Goal: Task Accomplishment & Management: Complete application form

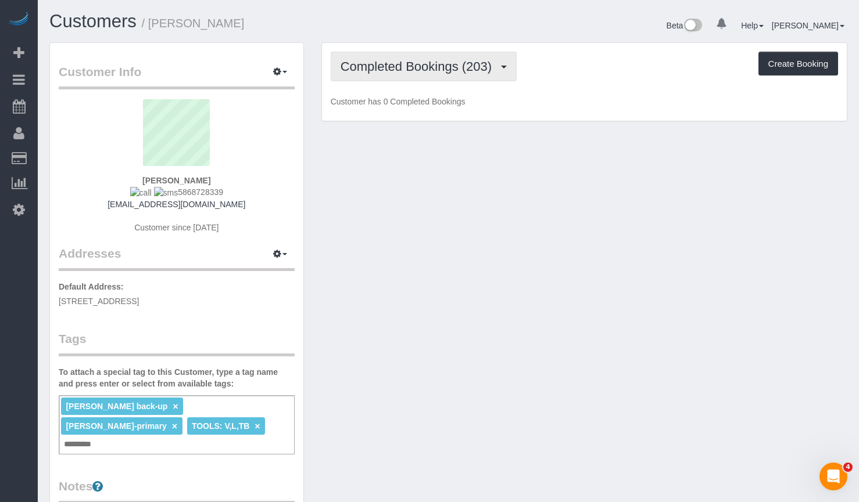
click at [408, 73] on span "Completed Bookings (203)" at bounding box center [418, 66] width 157 height 15
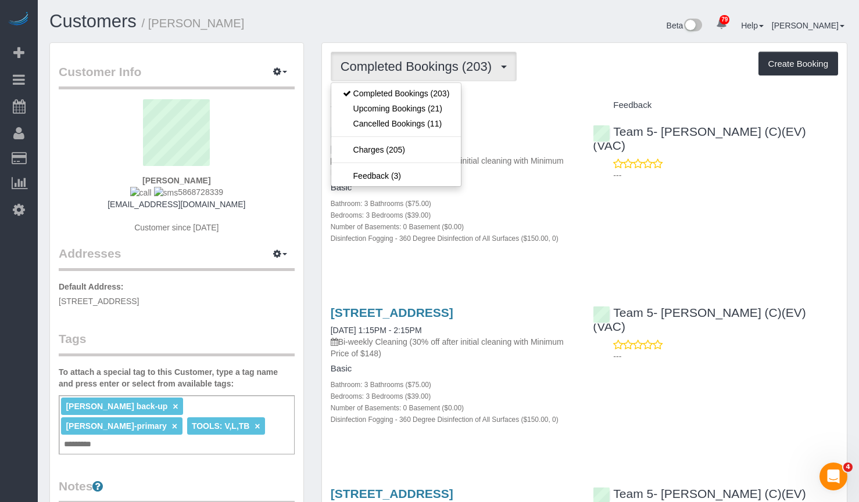
click at [390, 39] on div "Customers / Meghan Edmundson Beta 79 Your Notifications You have 0 alerts × You…" at bounding box center [448, 27] width 815 height 31
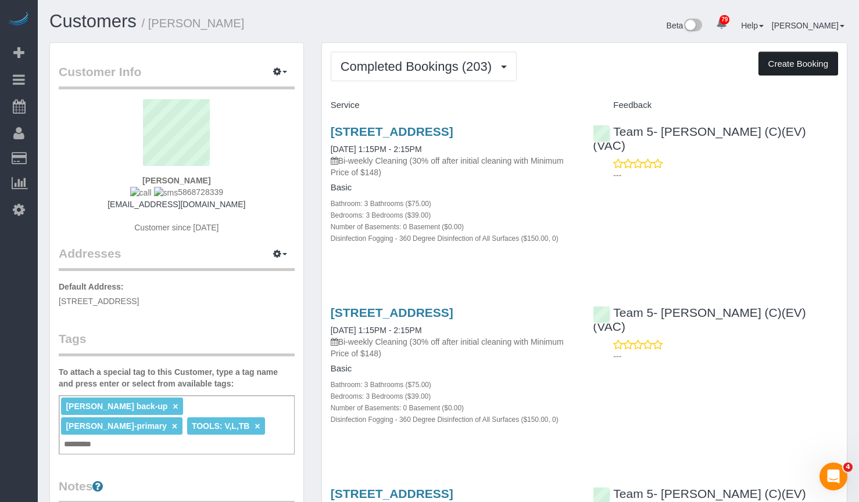
click at [818, 68] on button "Create Booking" at bounding box center [798, 64] width 80 height 24
select select "IL"
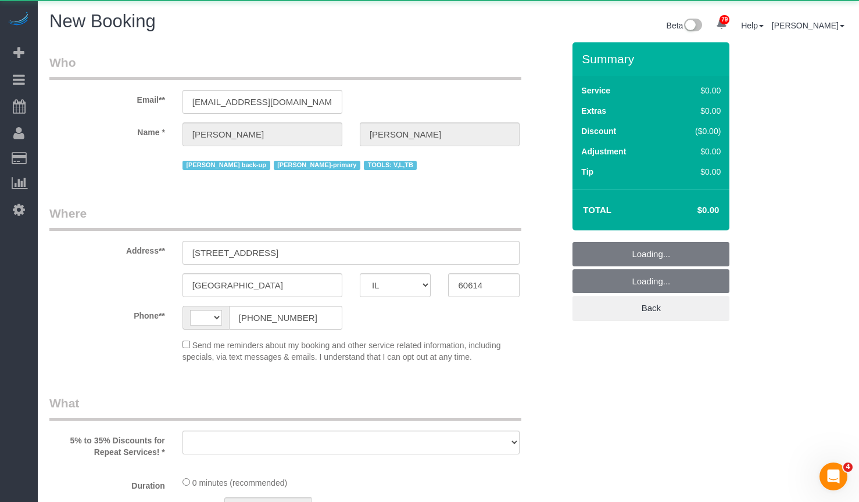
select select "string:[GEOGRAPHIC_DATA]"
select select "string:fspay-37b88b62-ff14-4a72-a300-7e988234f76d"
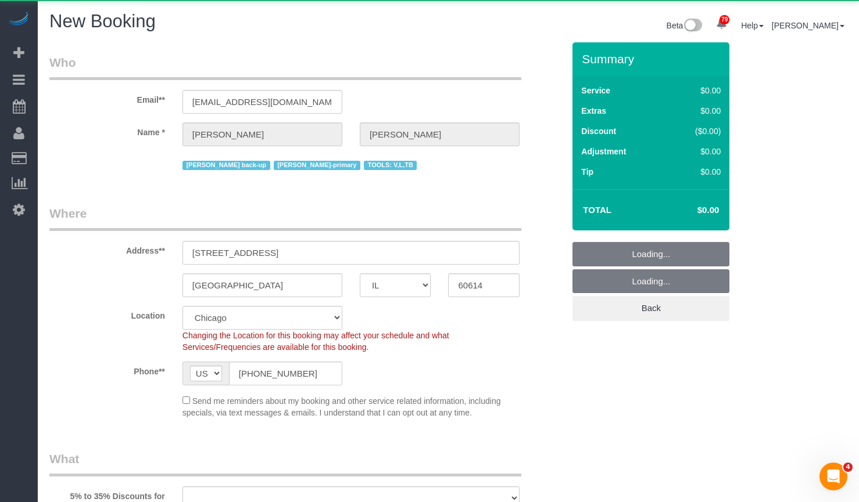
select select "512"
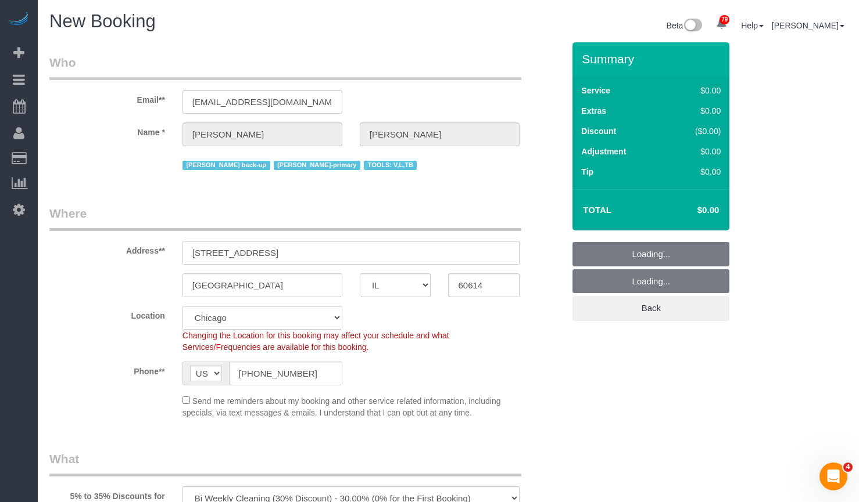
scroll to position [174, 0]
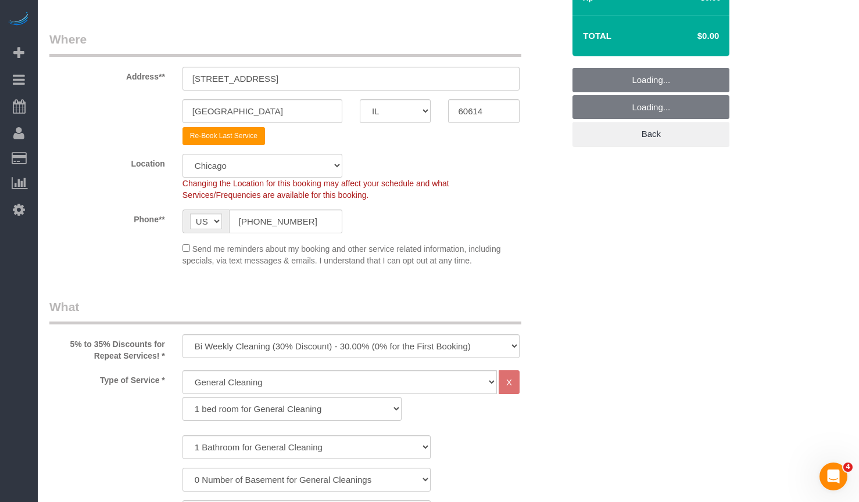
select select "object:2587"
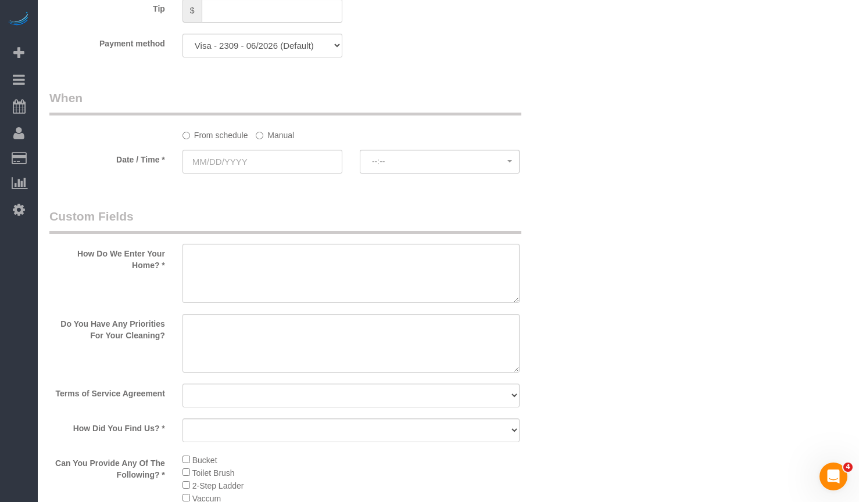
scroll to position [988, 0]
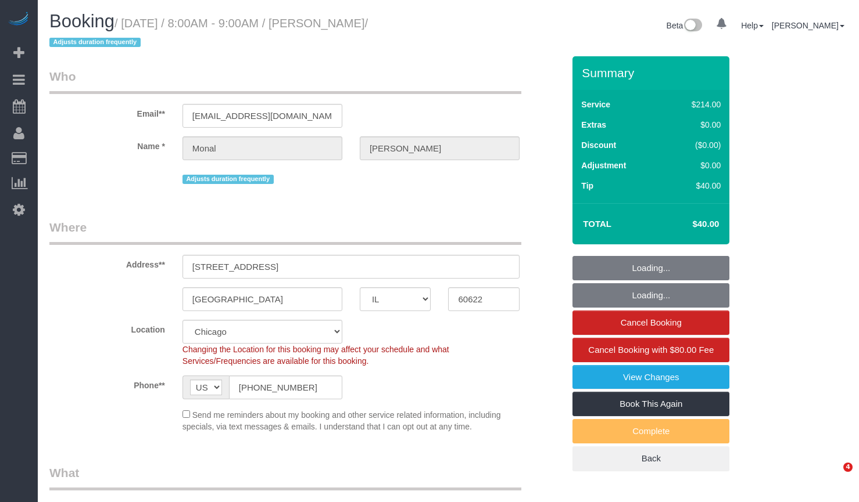
select select "IL"
select select "number:1"
select select "number:58"
select select "number:139"
select select "number:106"
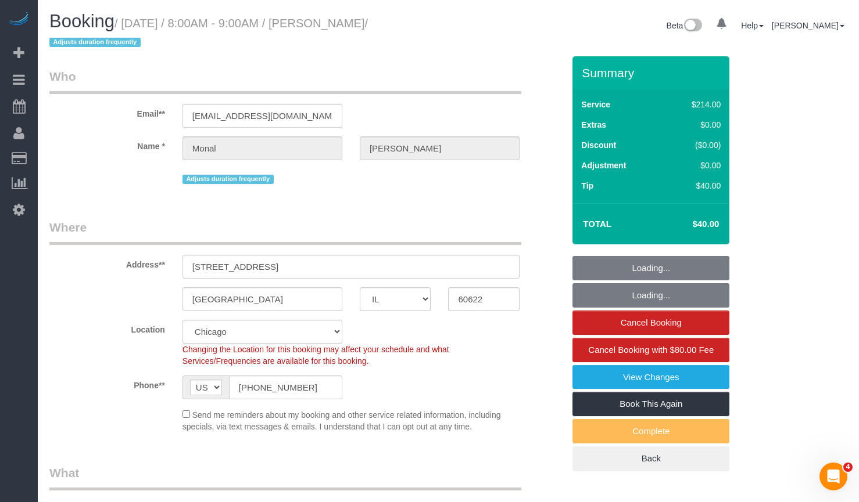
select select "object:1051"
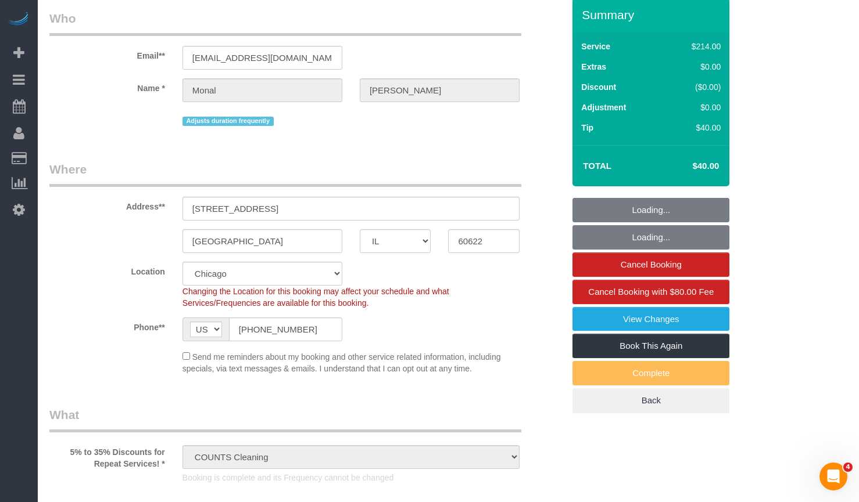
select select "512"
select select "3"
select select "4"
select select "spot1"
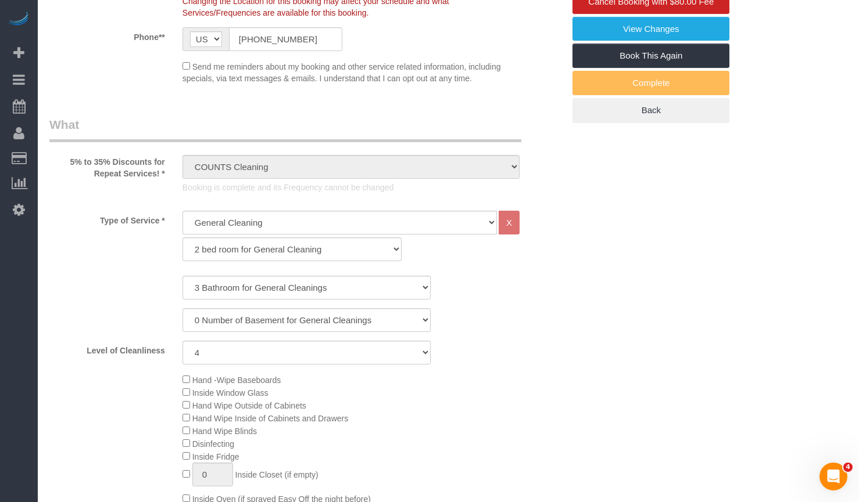
select select "3"
select select "4"
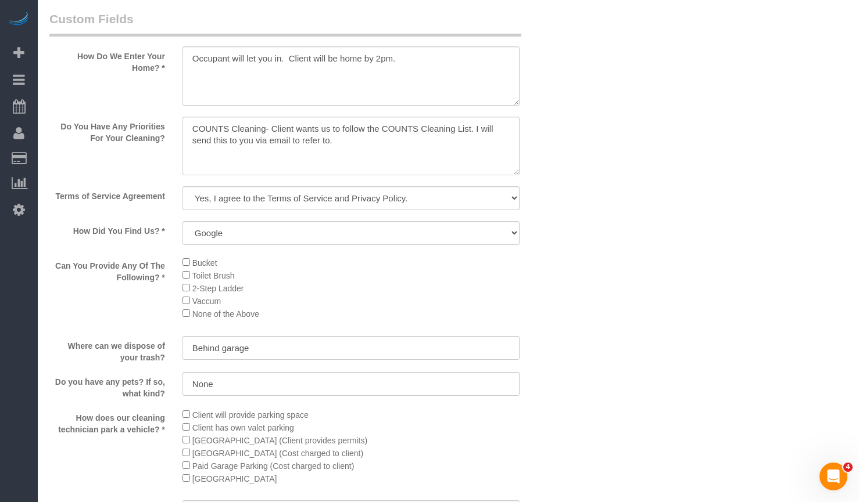
scroll to position [1394, 0]
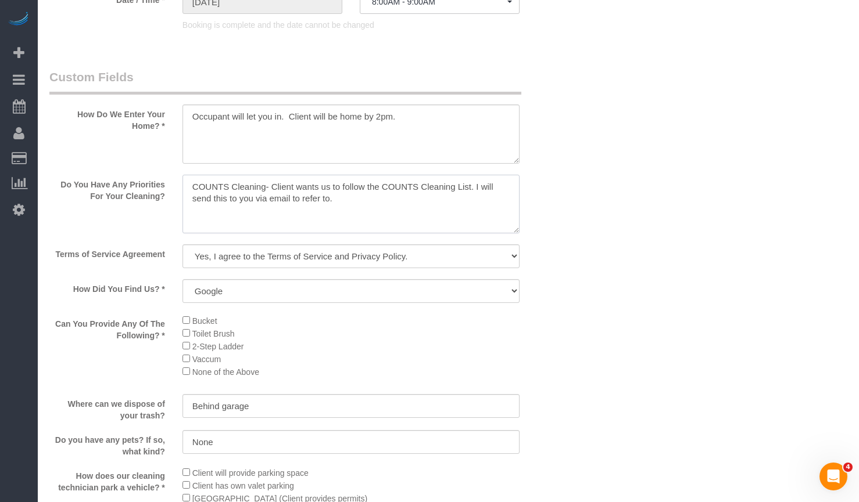
click at [357, 195] on textarea at bounding box center [350, 204] width 337 height 59
drag, startPoint x: 332, startPoint y: 203, endPoint x: 121, endPoint y: 169, distance: 213.6
click at [121, 169] on sui-booking-custom-fields "How Do We Enter Your Home? * Do You Have Any Priorities For Your Cleaning? Term…" at bounding box center [306, 387] width 514 height 636
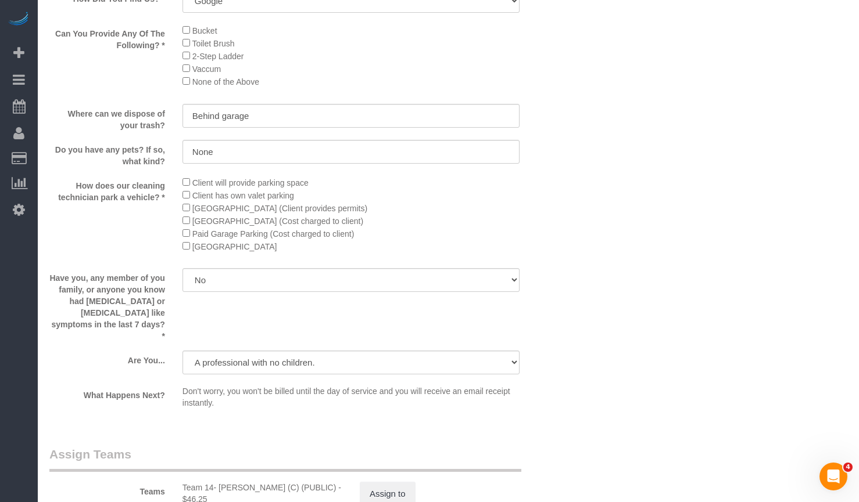
scroll to position [1917, 0]
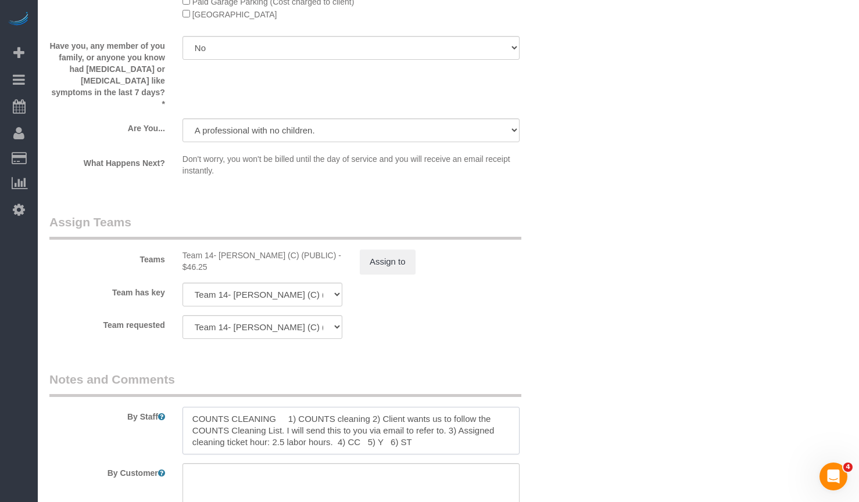
click at [425, 433] on textarea at bounding box center [350, 431] width 337 height 48
drag, startPoint x: 413, startPoint y: 435, endPoint x: 146, endPoint y: 393, distance: 270.6
click at [146, 393] on div "By Staff" at bounding box center [307, 413] width 532 height 84
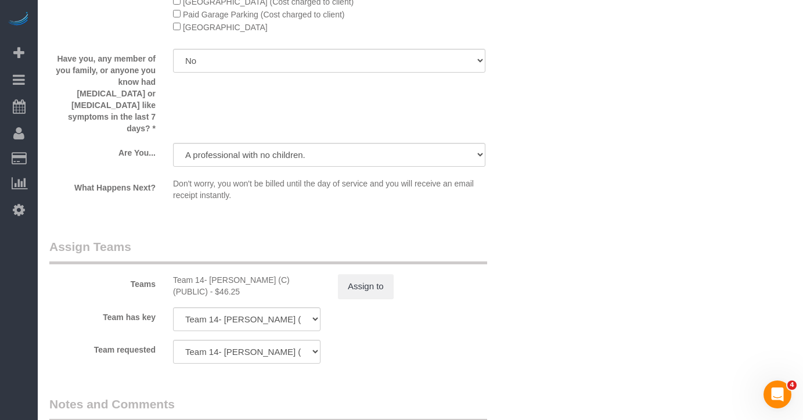
scroll to position [2091, 0]
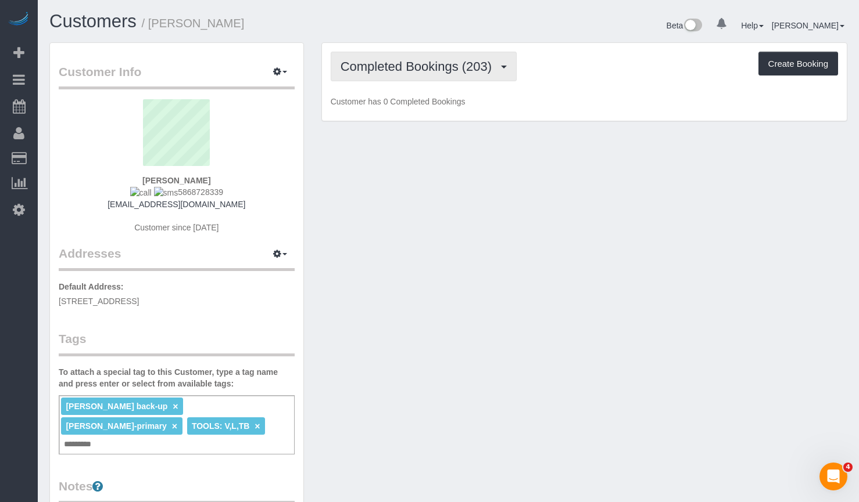
click at [455, 63] on span "Completed Bookings (203)" at bounding box center [418, 66] width 157 height 15
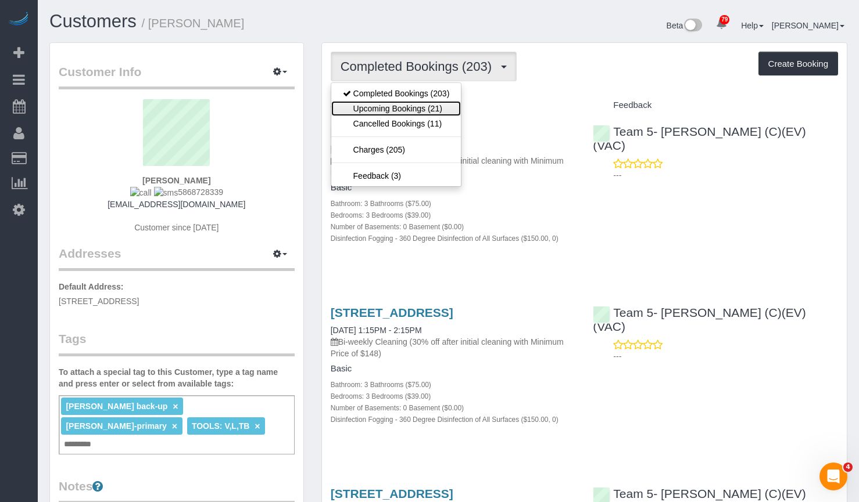
click at [439, 105] on link "Upcoming Bookings (21)" at bounding box center [396, 108] width 130 height 15
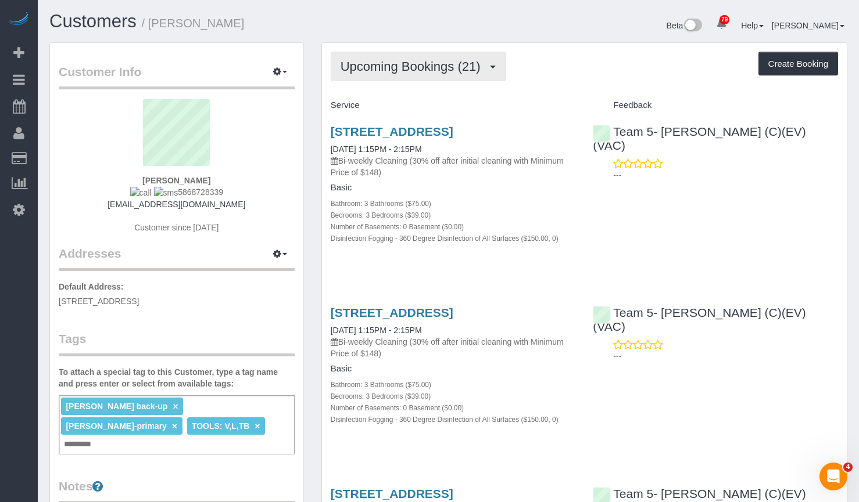
click at [429, 70] on span "Upcoming Bookings (21)" at bounding box center [413, 66] width 146 height 15
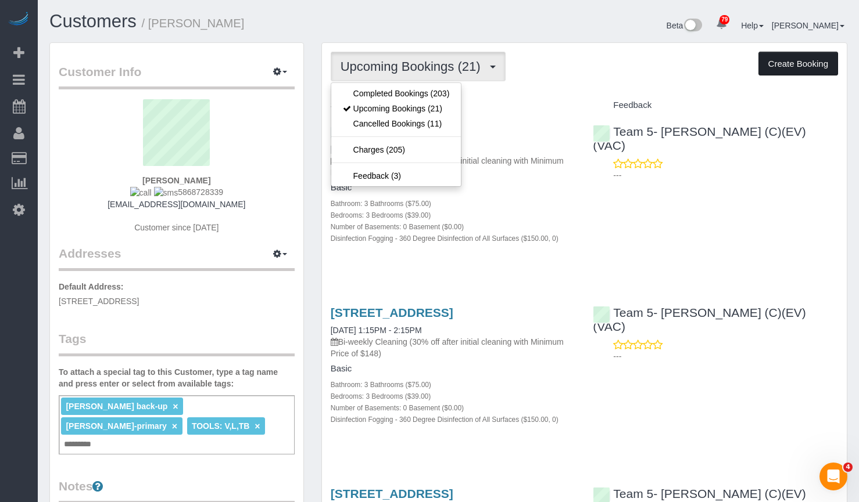
click at [789, 67] on button "Create Booking" at bounding box center [798, 64] width 80 height 24
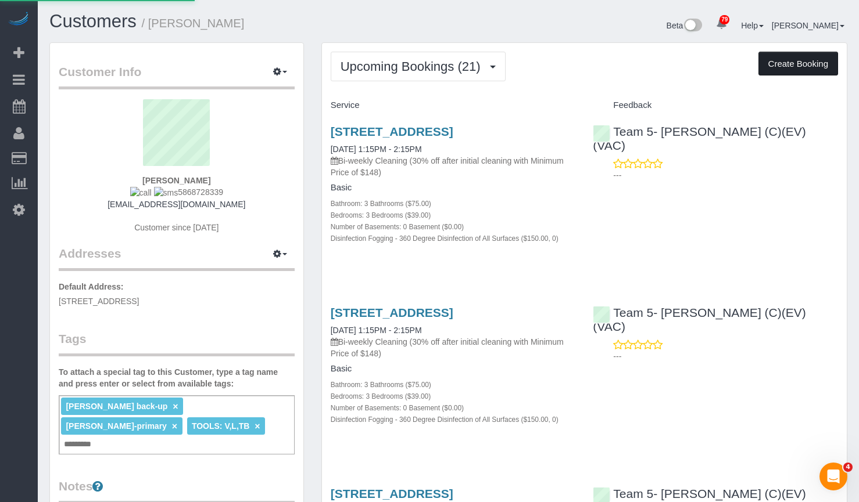
select select "IL"
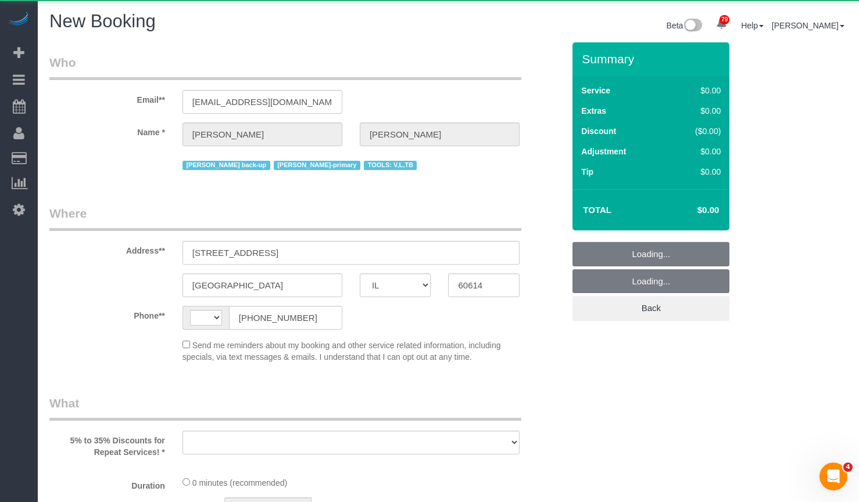
select select "string:[GEOGRAPHIC_DATA]"
select select "object:3225"
select select "string:fspay-37b88b62-ff14-4a72-a300-7e988234f76d"
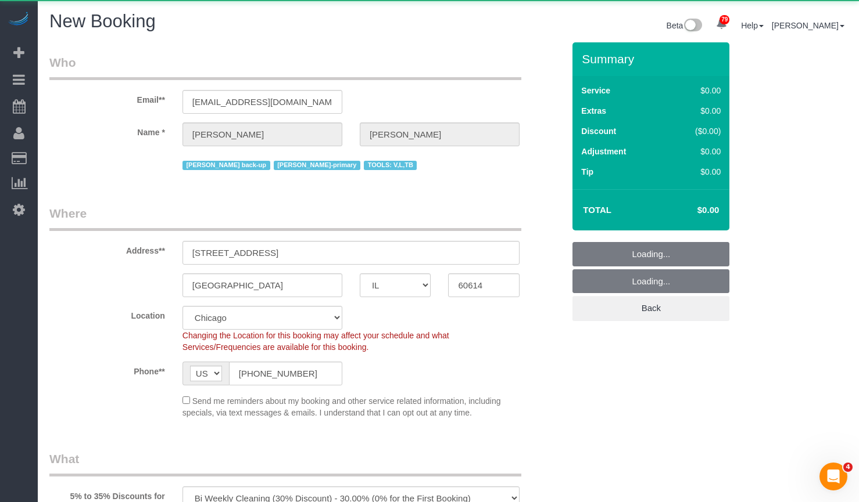
select select "object:3232"
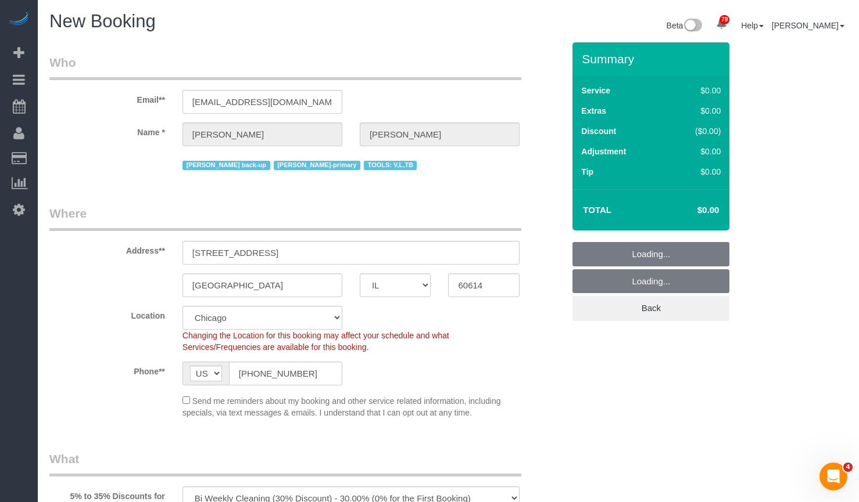
select select "512"
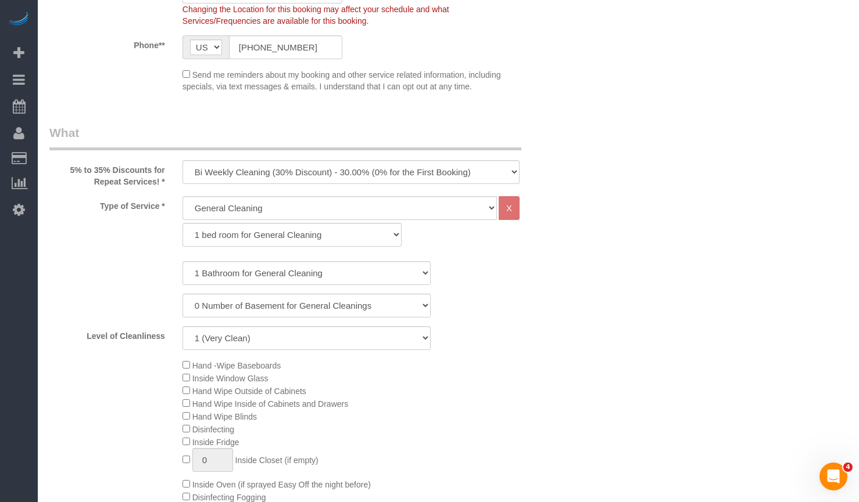
scroll to position [290, 0]
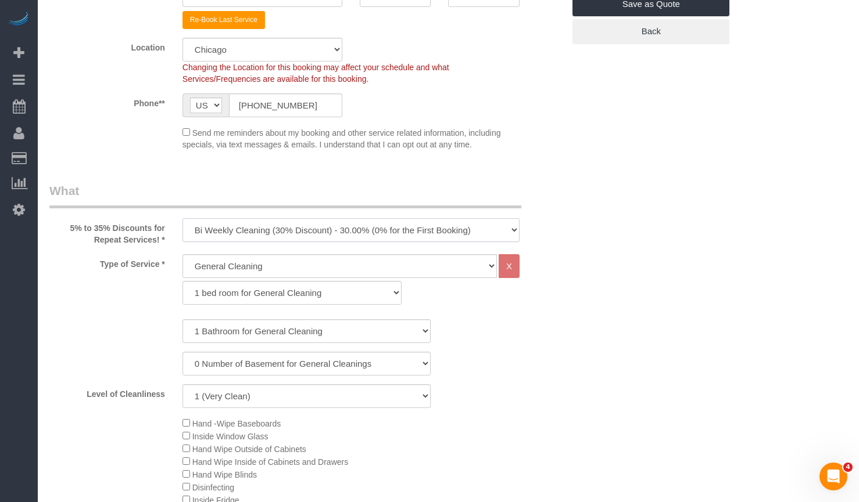
drag, startPoint x: 324, startPoint y: 229, endPoint x: 318, endPoint y: 238, distance: 10.0
click at [324, 229] on select "One Time Cleaning Weekly Cleaning (35% Discount) - 35.00% (0% for the First Boo…" at bounding box center [350, 230] width 337 height 24
click at [182, 218] on select "One Time Cleaning Weekly Cleaning (35% Discount) - 35.00% (0% for the First Boo…" at bounding box center [350, 230] width 337 height 24
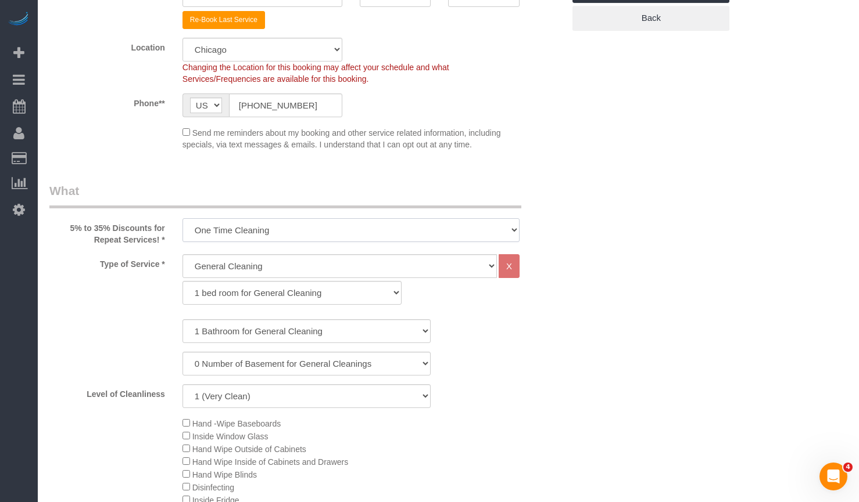
click at [339, 233] on select "One Time Cleaning Weekly Cleaning (35% Discount) - 35.00% (0% for the First Boo…" at bounding box center [350, 230] width 337 height 24
select select "object:3543"
click at [182, 218] on select "One Time Cleaning Weekly Cleaning (35% Discount) - 35.00% (0% for the First Boo…" at bounding box center [350, 230] width 337 height 24
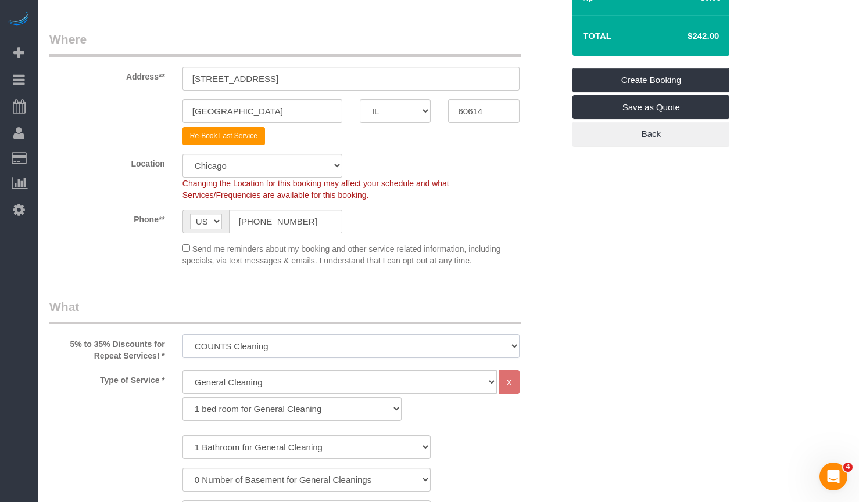
scroll to position [349, 0]
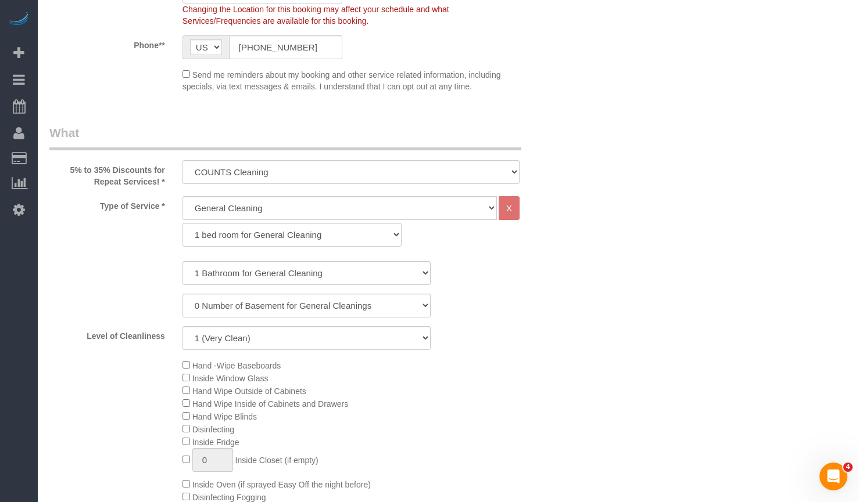
click at [185, 80] on div "Send me reminders about my booking and other service related information, inclu…" at bounding box center [351, 80] width 354 height 24
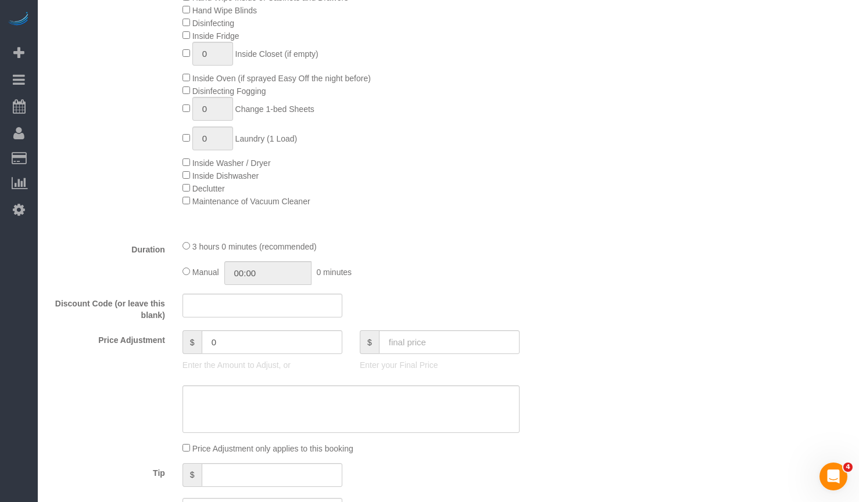
scroll to position [813, 0]
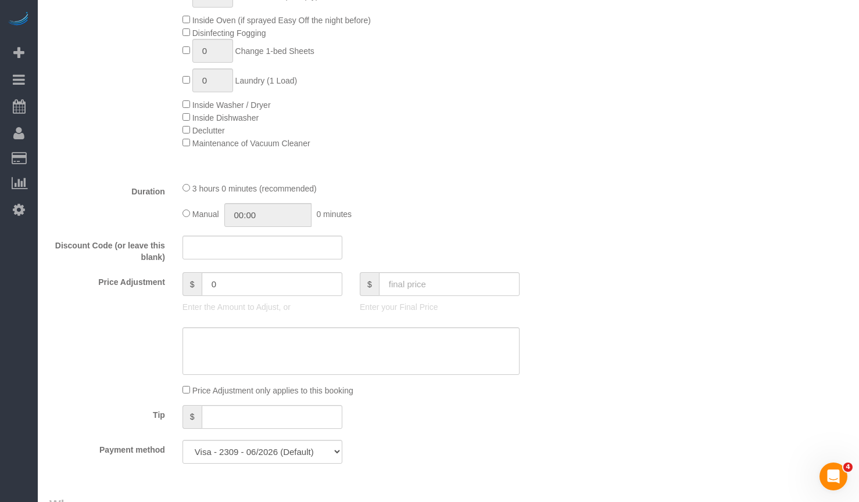
drag, startPoint x: 680, startPoint y: 128, endPoint x: 669, endPoint y: 133, distance: 11.7
click at [680, 130] on div "Who Email** meegsedmunds@hotmail.com Name * Meghan Edmundson Ariana back-up Lig…" at bounding box center [448, 433] width 798 height 2408
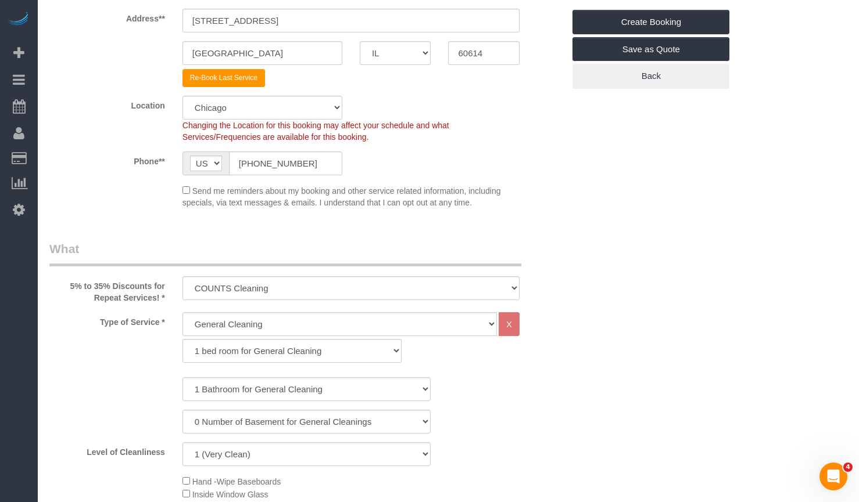
scroll to position [290, 0]
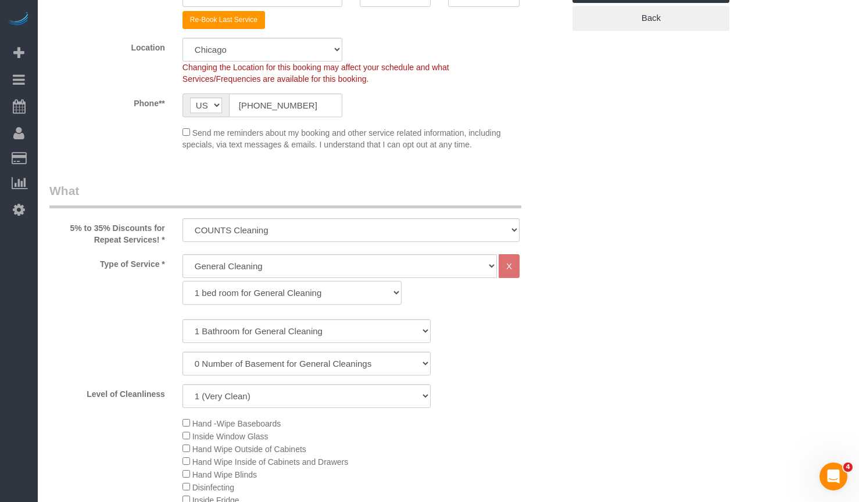
click at [273, 295] on select "1 bed room for General Cleaning 2 bed room for General Cleaning 3 bed room for …" at bounding box center [291, 293] width 219 height 24
select select "288"
click at [182, 281] on select "1 bed room for General Cleaning 2 bed room for General Cleaning 3 bed room for …" at bounding box center [291, 293] width 219 height 24
click at [255, 331] on select "1 Bathroom for General Cleaning 2 Bathroom for General Cleanings 3 Bathroom for…" at bounding box center [306, 331] width 249 height 24
select select "3"
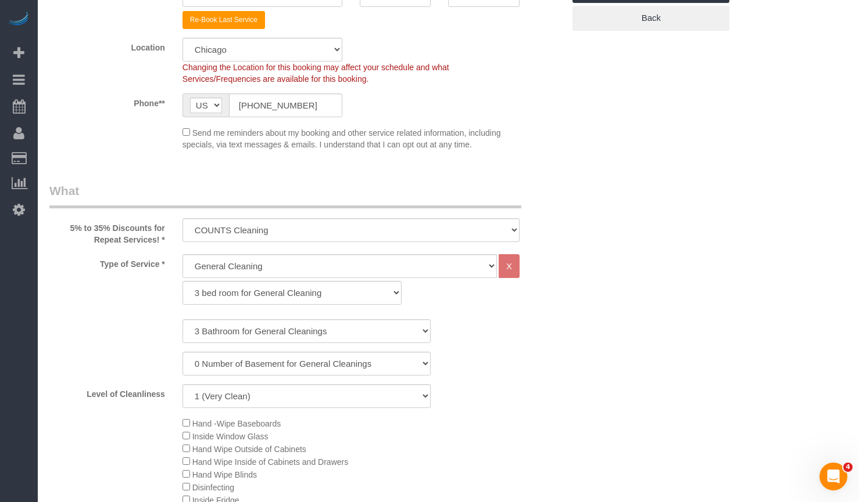
click at [182, 319] on select "1 Bathroom for General Cleaning 2 Bathroom for General Cleanings 3 Bathroom for…" at bounding box center [306, 331] width 249 height 24
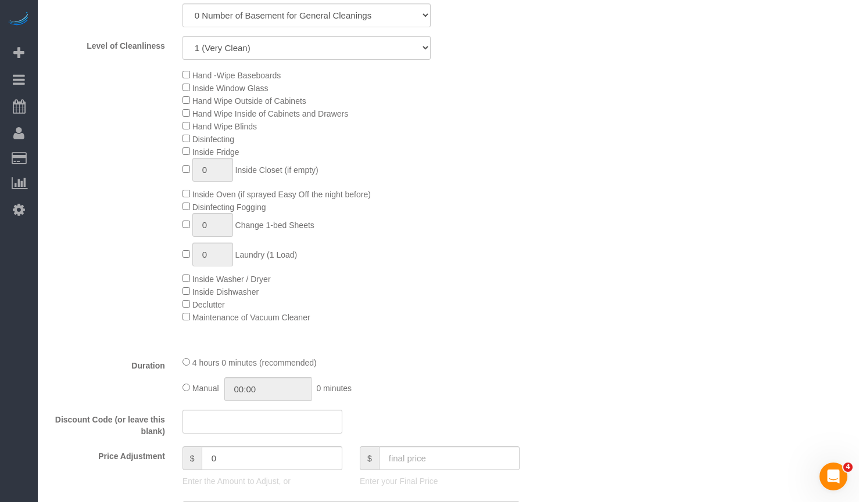
scroll to position [697, 0]
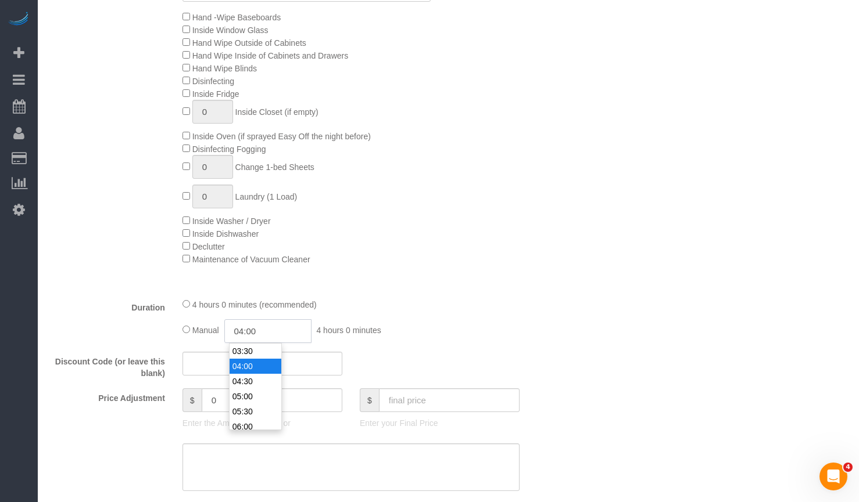
drag, startPoint x: 298, startPoint y: 331, endPoint x: 176, endPoint y: 328, distance: 122.0
click at [172, 336] on div "Duration 4 hours 0 minutes (recommended) Manual 04:00 4 hours 0 minutes" at bounding box center [307, 320] width 532 height 45
type input "02:30"
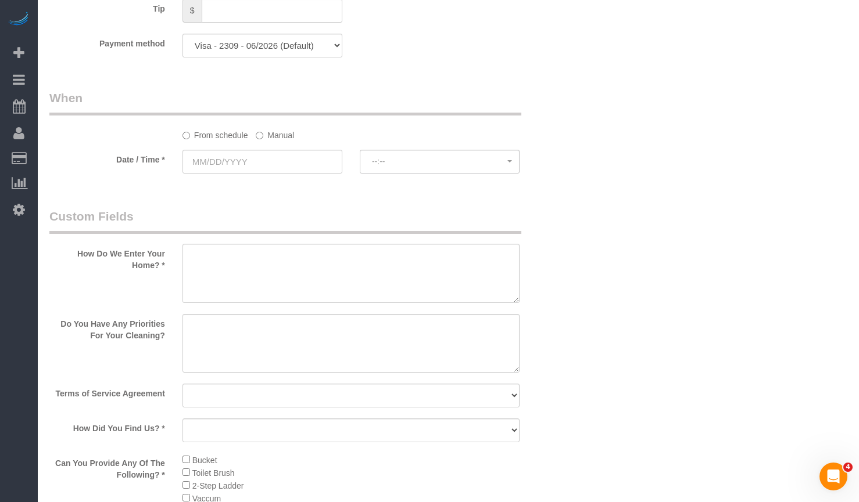
scroll to position [1394, 0]
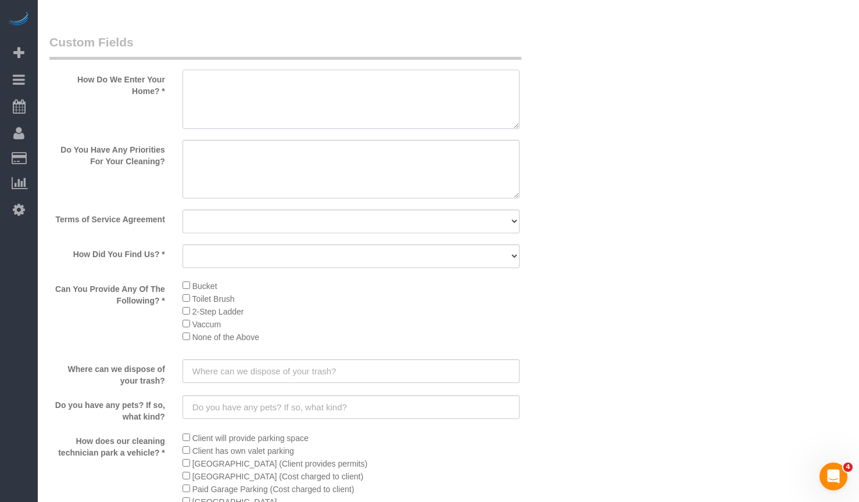
click at [303, 77] on textarea at bounding box center [350, 99] width 337 height 59
paste textarea "Lockbox code is 4289 then * key then black button"
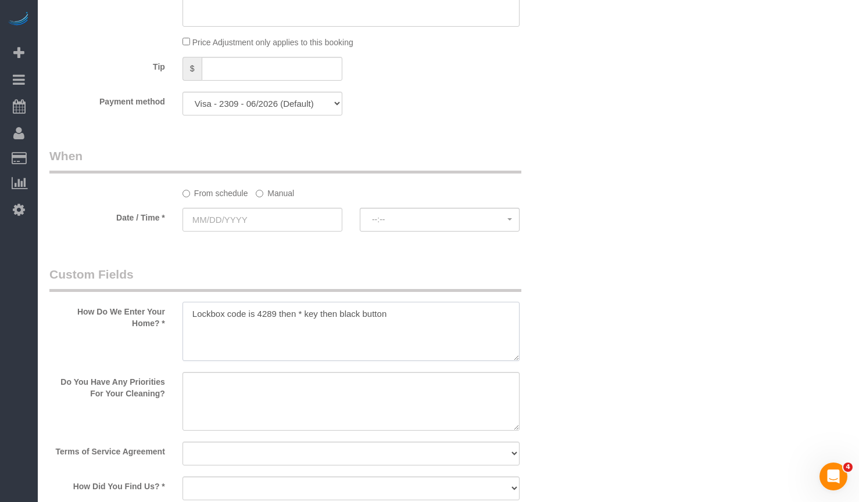
type textarea "Lockbox code is 4289 then * key then black button"
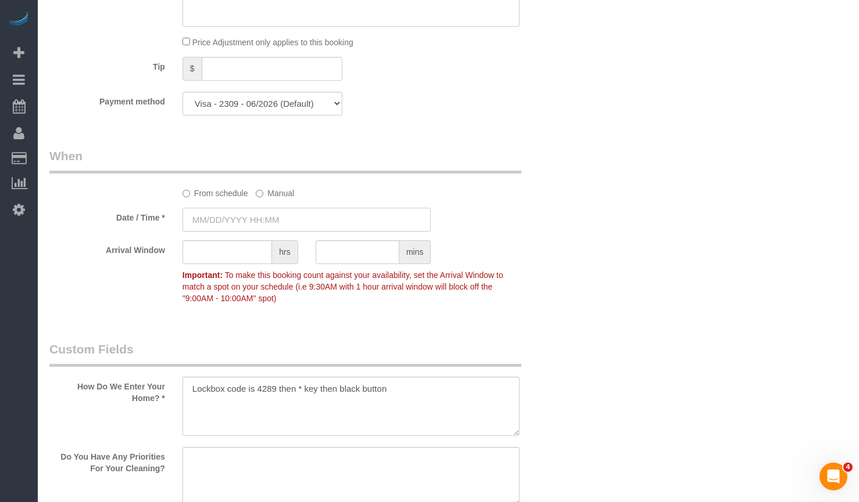
click at [263, 220] on input "text" at bounding box center [306, 220] width 249 height 24
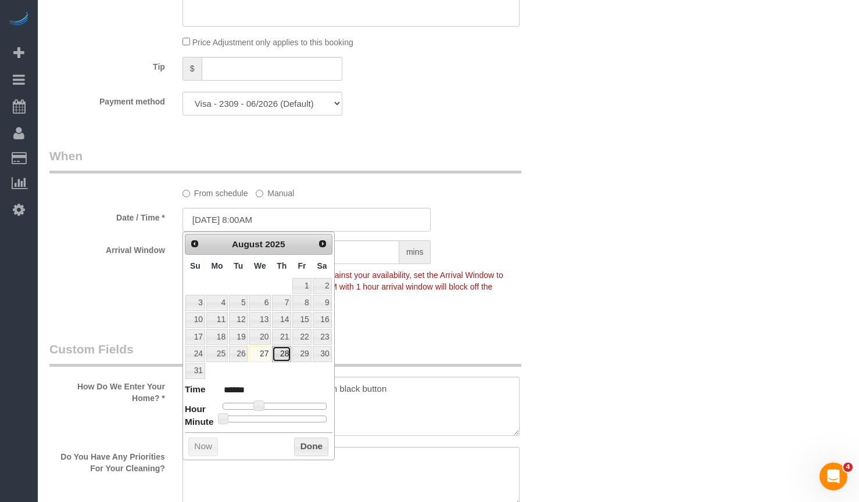
click at [280, 358] on link "28" at bounding box center [281, 354] width 19 height 16
type input "08/28/2025 9:00AM"
type input "******"
type input "08/28/2025 10:00AM"
type input "*******"
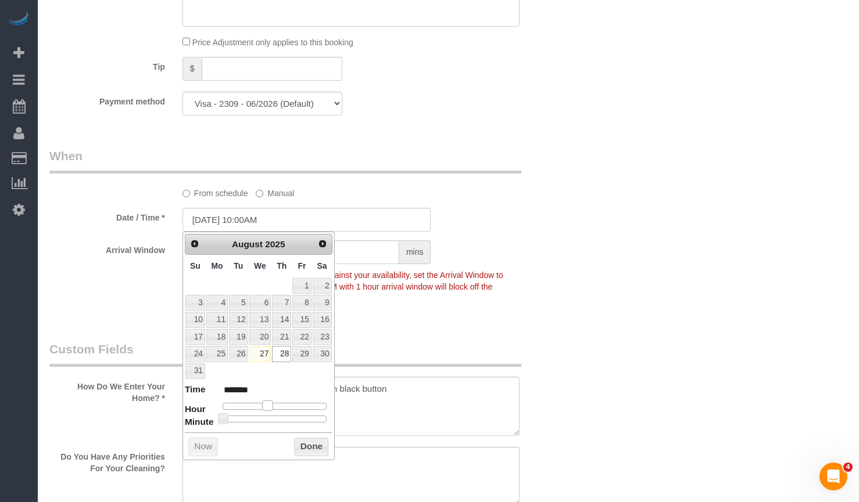
type input "08/28/2025 11:00AM"
type input "*******"
type input "08/28/2025 12:00PM"
type input "*******"
type input "08/28/2025 1:00PM"
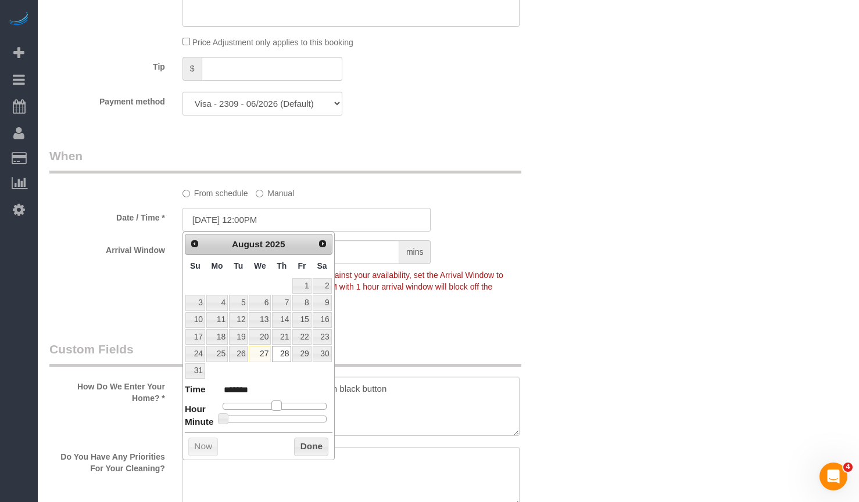
type input "******"
drag, startPoint x: 268, startPoint y: 406, endPoint x: 280, endPoint y: 407, distance: 12.3
click at [280, 407] on span at bounding box center [280, 406] width 10 height 10
click at [302, 443] on button "Done" at bounding box center [311, 447] width 34 height 19
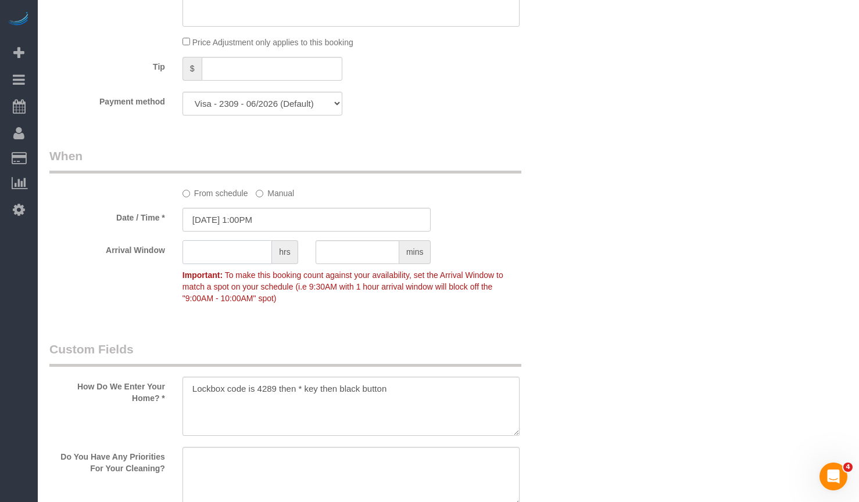
click at [245, 261] on input "text" at bounding box center [226, 252] width 89 height 24
type input "1"
click at [771, 261] on div "Who Email** meegsedmunds@hotmail.com Name * Meghan Edmundson Ariana back-up Lig…" at bounding box center [448, 122] width 798 height 2483
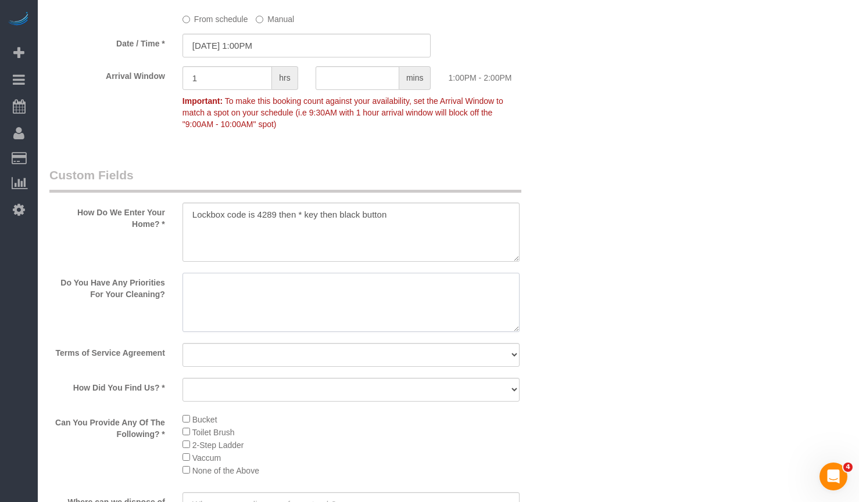
click at [297, 307] on textarea at bounding box center [350, 302] width 337 height 59
click at [245, 278] on textarea at bounding box center [350, 302] width 337 height 59
paste textarea "COUNTS Cleaning- Client wants us to follow the COUNTS Cleaning List."
paste textarea "COUNTS Cleaning Tasks: Under: ● Under bed ● Under furniture ● Under cabinets ● …"
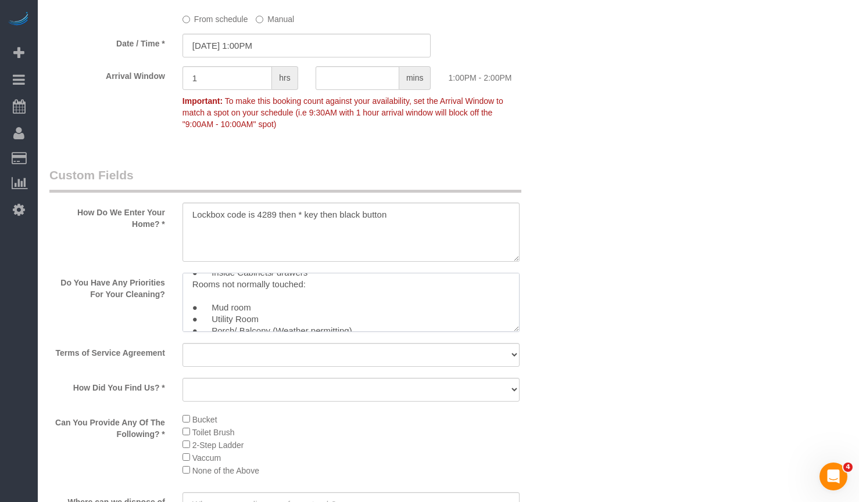
click at [520, 345] on sui-booking-custom-fields "How Do We Enter Your Home? * Do You Have Any Priorities For Your Cleaning? Term…" at bounding box center [306, 485] width 514 height 636
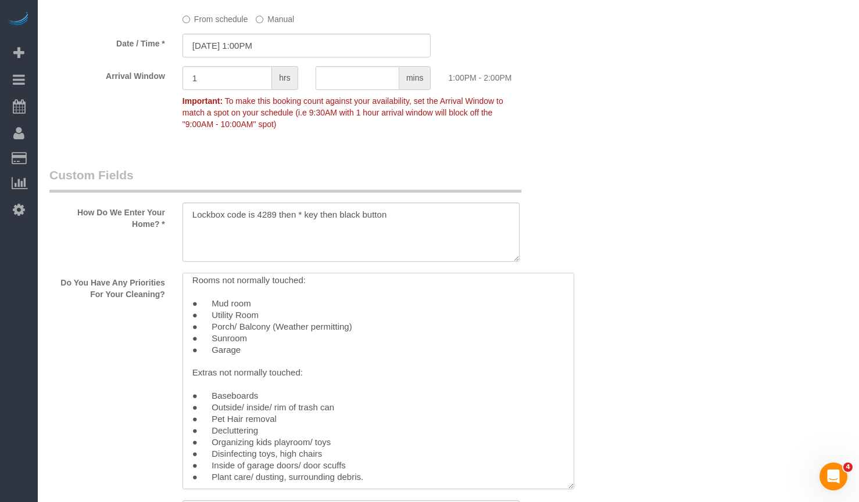
drag, startPoint x: 512, startPoint y: 329, endPoint x: 565, endPoint y: 483, distance: 162.2
click at [566, 485] on textarea at bounding box center [378, 381] width 392 height 217
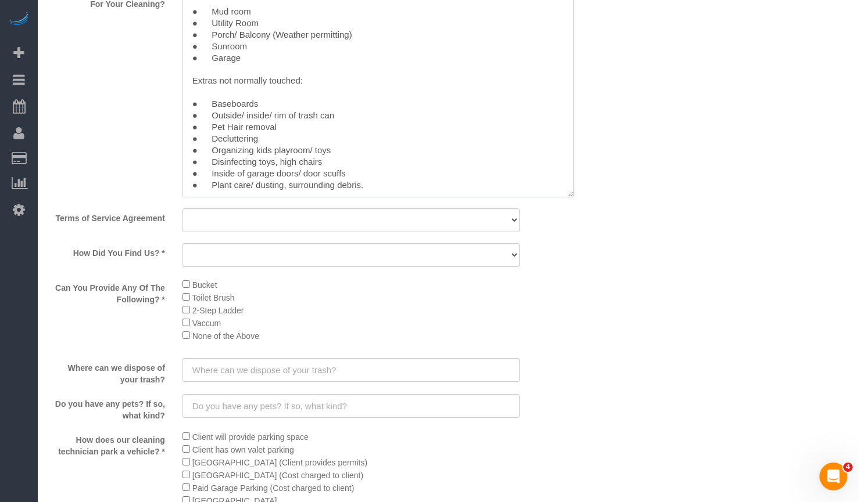
type textarea "COUNTS Cleaning- Client wants us to follow the COUNTS Cleaning List. COUNTS Cle…"
click at [328, 225] on select "Yes, I agree to the Terms of Service and Privacy Policy. No. I disagree with th…" at bounding box center [350, 221] width 337 height 24
select select "number:1"
click at [182, 209] on select "Yes, I agree to the Terms of Service and Privacy Policy. No. I disagree with th…" at bounding box center [350, 221] width 337 height 24
click at [331, 254] on select "Yelp Google Facebook Pinterest Alternative Social Media SMS Message Email Best …" at bounding box center [350, 255] width 337 height 24
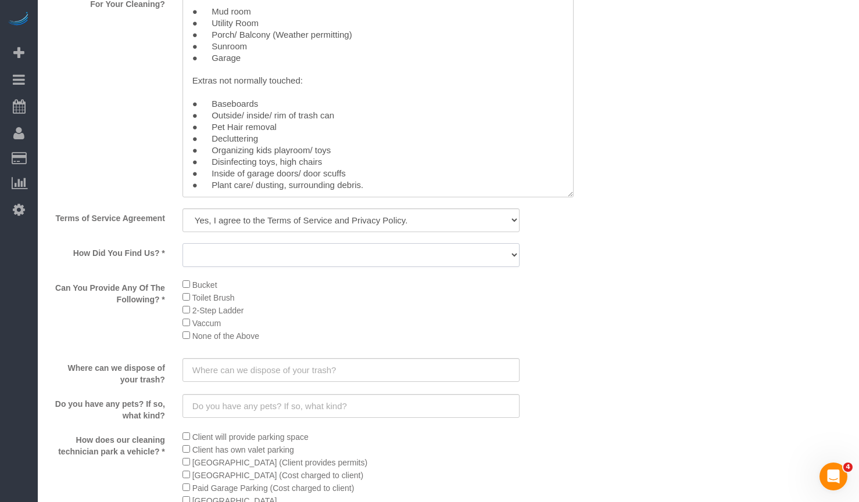
select select "number:66"
click at [182, 243] on select "Yelp Google Facebook Pinterest Alternative Social Media SMS Message Email Best …" at bounding box center [350, 255] width 337 height 24
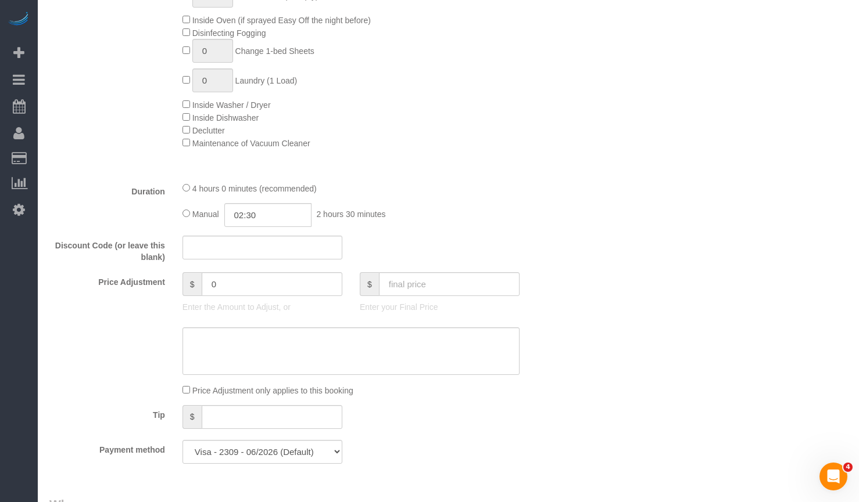
scroll to position [871, 0]
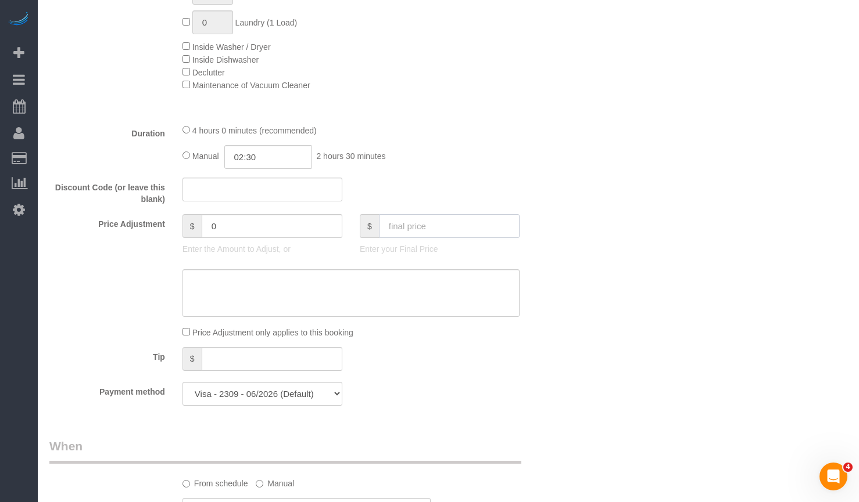
click at [416, 224] on input "text" at bounding box center [449, 226] width 141 height 24
type input "0"
click at [615, 207] on div "Who Email** meegsedmunds@hotmail.com Name * Meghan Edmundson Ariana back-up Lig…" at bounding box center [448, 490] width 798 height 2639
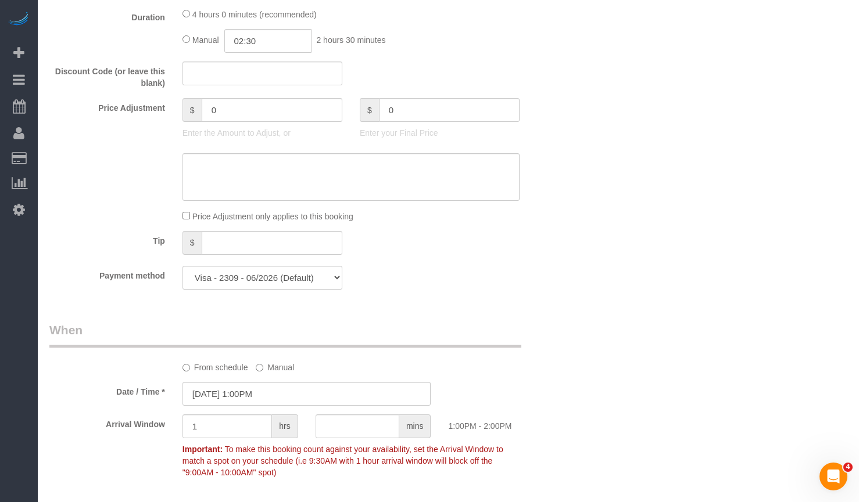
scroll to position [1046, 0]
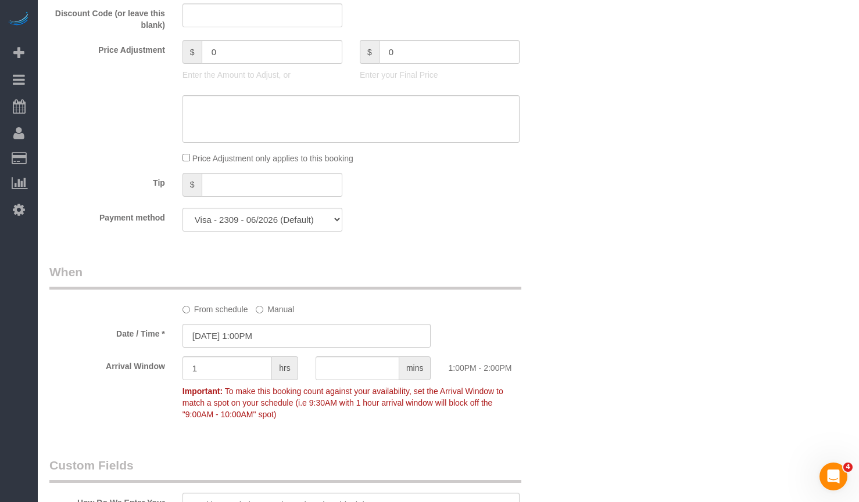
type input "-320"
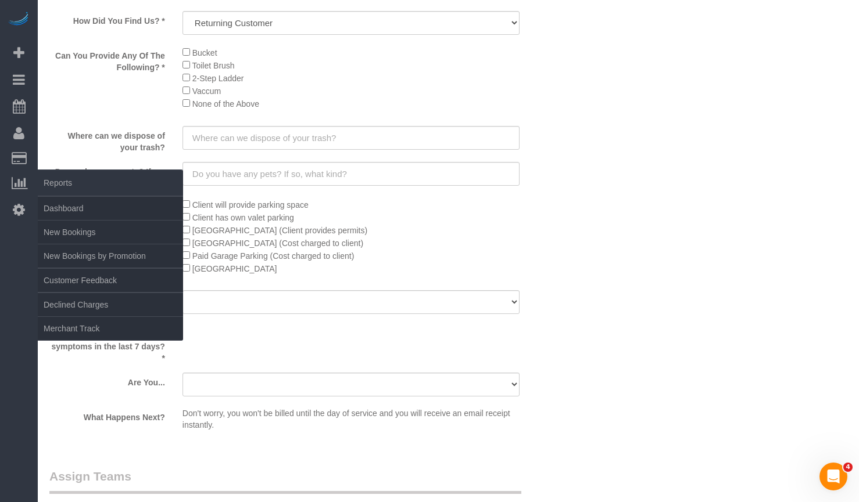
scroll to position [1917, 0]
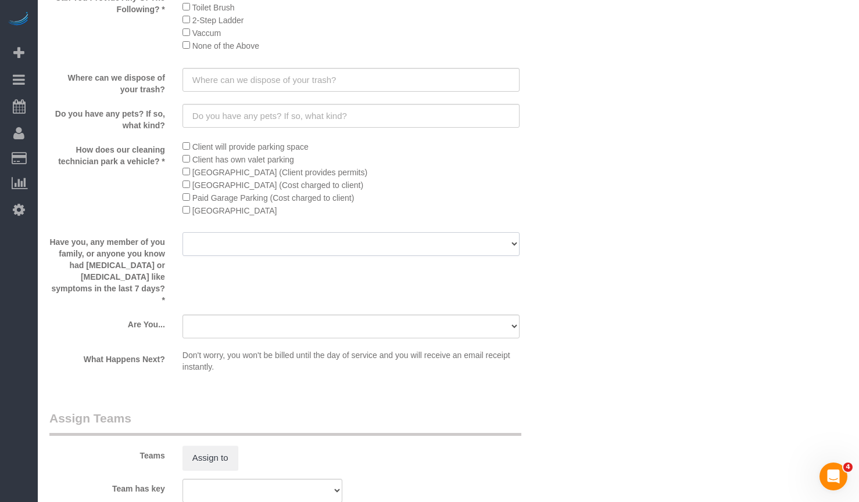
click at [272, 243] on select "Yes No" at bounding box center [350, 244] width 337 height 24
select select "number:139"
click at [182, 232] on select "Yes No" at bounding box center [350, 244] width 337 height 24
click at [297, 315] on select "A parent with kids living at home. A parent with kids out of home. A person loo…" at bounding box center [350, 327] width 337 height 24
select select "number:104"
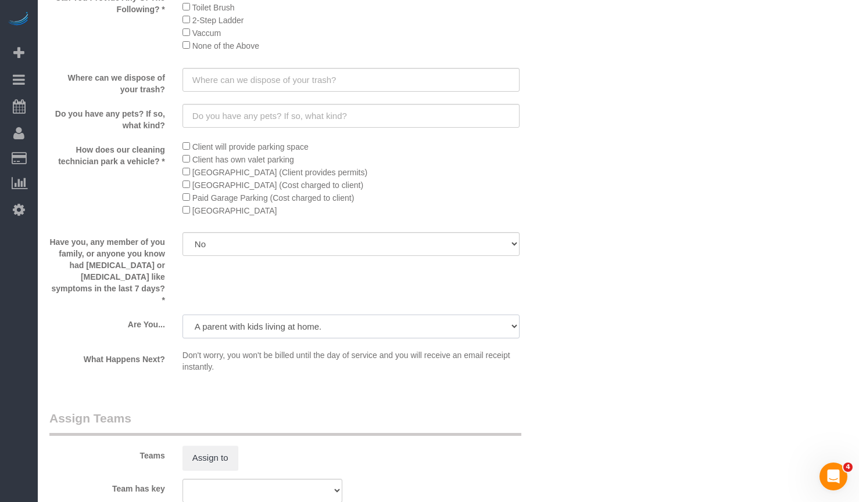
click at [182, 315] on select "A parent with kids living at home. A parent with kids out of home. A person loo…" at bounding box center [350, 327] width 337 height 24
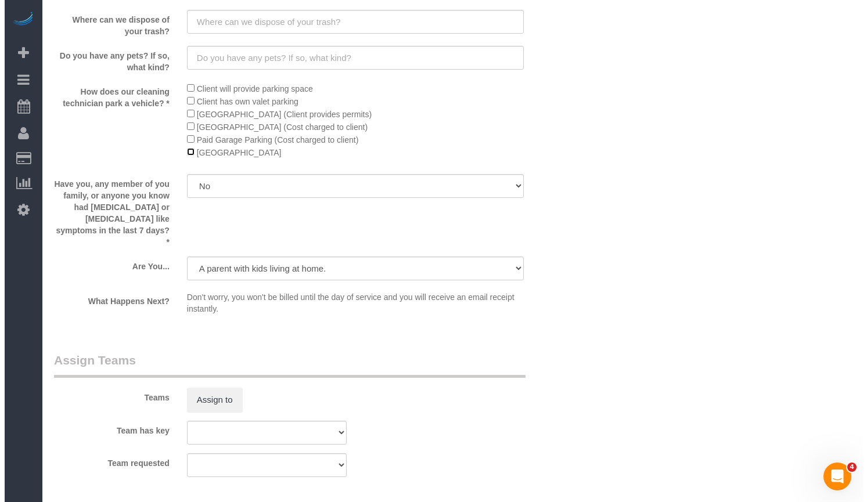
scroll to position [2149, 0]
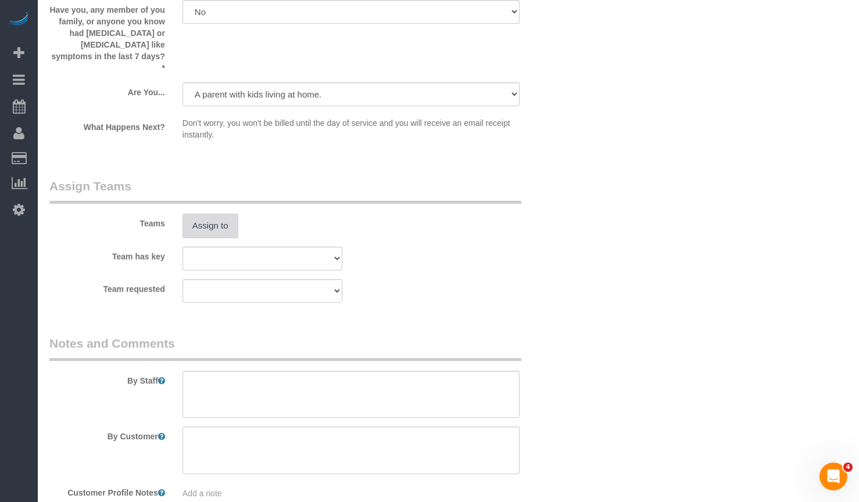
click at [210, 214] on button "Assign to" at bounding box center [210, 226] width 56 height 24
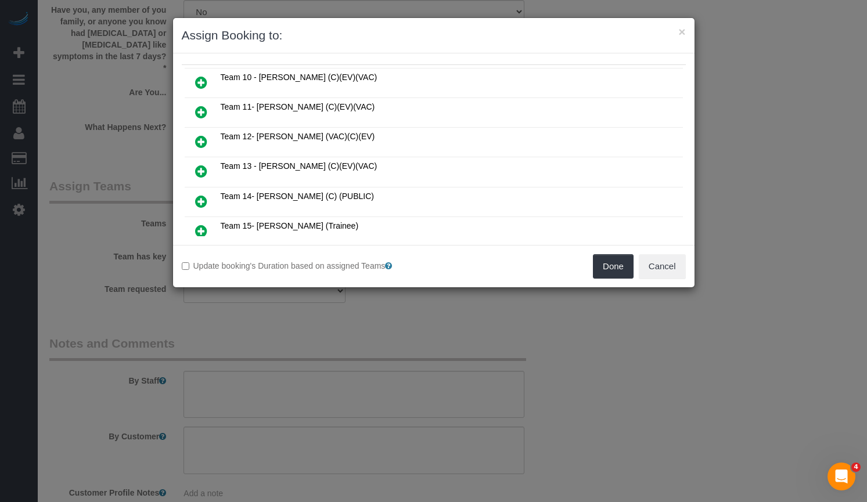
click at [205, 228] on icon at bounding box center [201, 231] width 12 height 14
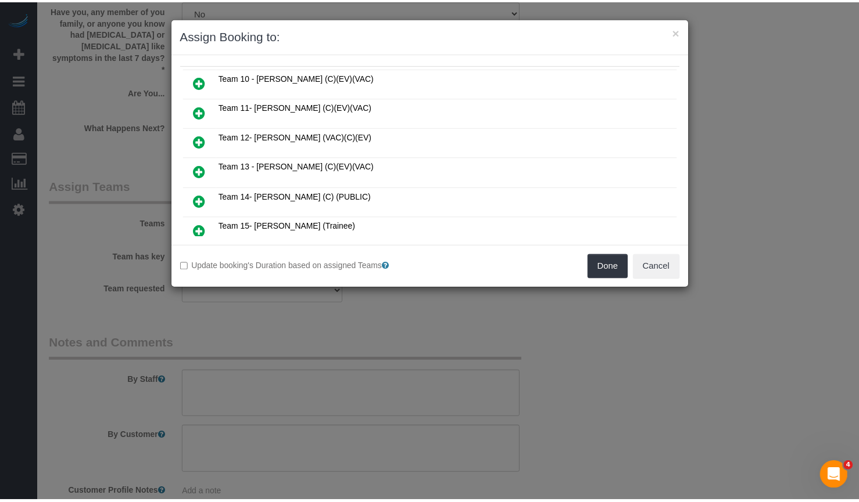
scroll to position [85, 0]
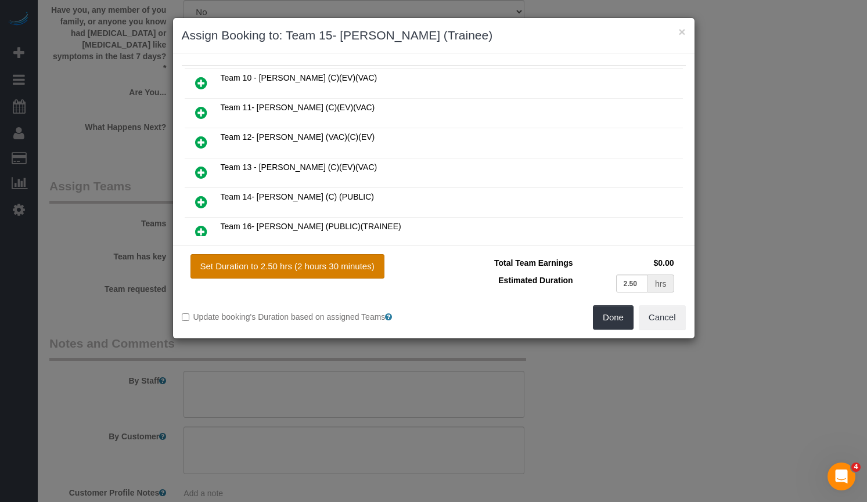
click at [336, 271] on button "Set Duration to 2.50 hrs (2 hours 30 minutes)" at bounding box center [288, 266] width 194 height 24
type input "2.50"
click at [604, 317] on button "Done" at bounding box center [613, 318] width 41 height 24
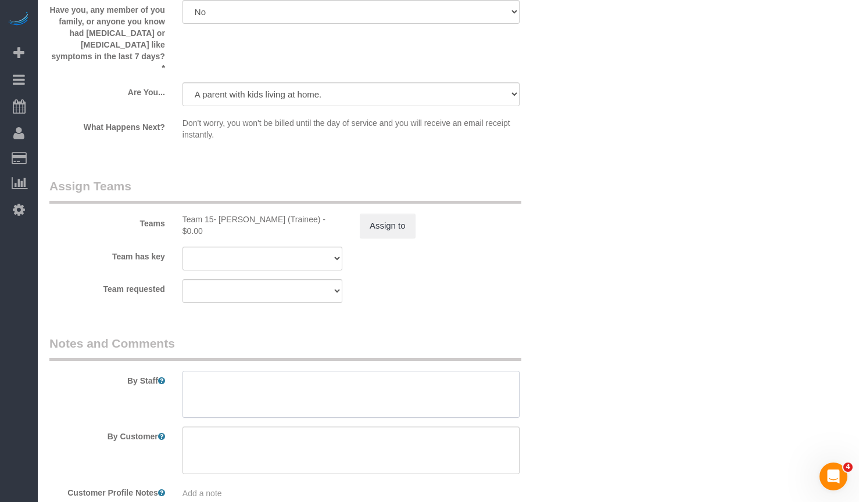
click at [329, 384] on textarea at bounding box center [350, 395] width 337 height 48
paste textarea "COUNTS CLEANING 1) COUNTS cleaning 2) Client wants us to follow the COUNTS Clea…"
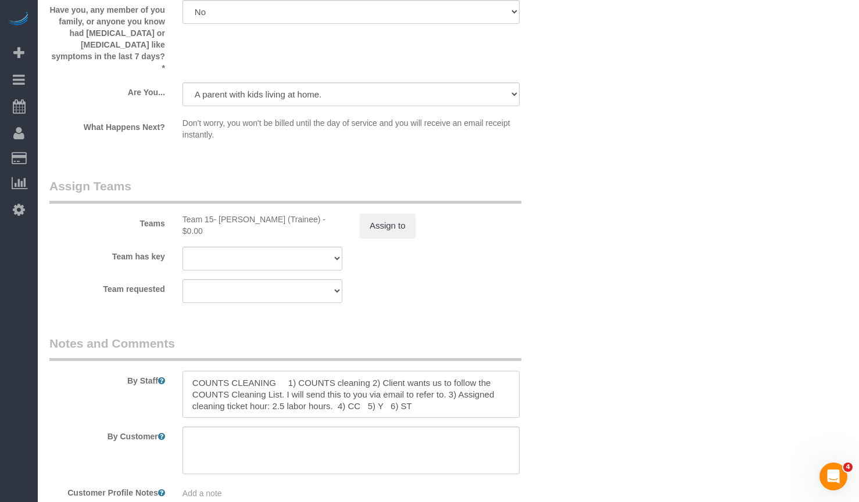
click at [448, 393] on textarea at bounding box center [350, 395] width 337 height 48
drag, startPoint x: 282, startPoint y: 383, endPoint x: 436, endPoint y: 386, distance: 154.0
click at [436, 386] on textarea at bounding box center [350, 395] width 337 height 48
click at [313, 386] on textarea at bounding box center [350, 395] width 337 height 48
drag, startPoint x: 284, startPoint y: 382, endPoint x: 350, endPoint y: 380, distance: 65.7
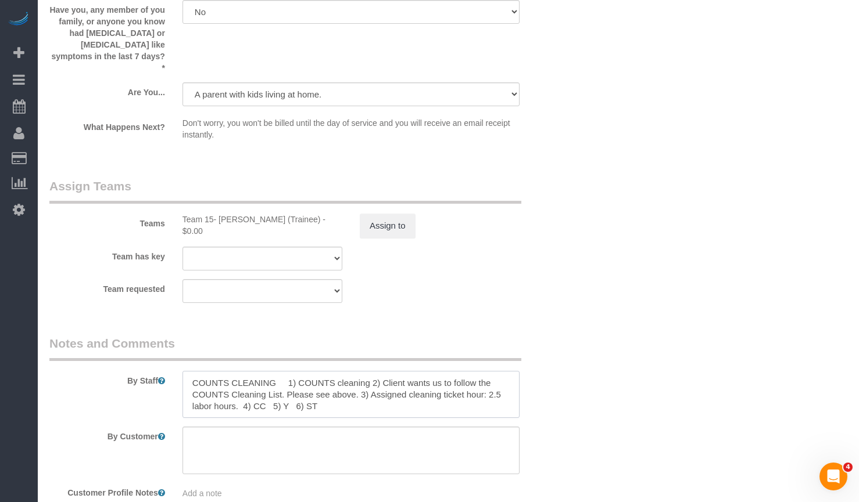
click at [350, 380] on textarea at bounding box center [350, 395] width 337 height 48
paste textarea "See priority listed in above section."
click at [312, 386] on textarea at bounding box center [350, 395] width 337 height 48
drag, startPoint x: 312, startPoint y: 386, endPoint x: 317, endPoint y: 394, distance: 9.2
click at [312, 386] on textarea at bounding box center [350, 395] width 337 height 48
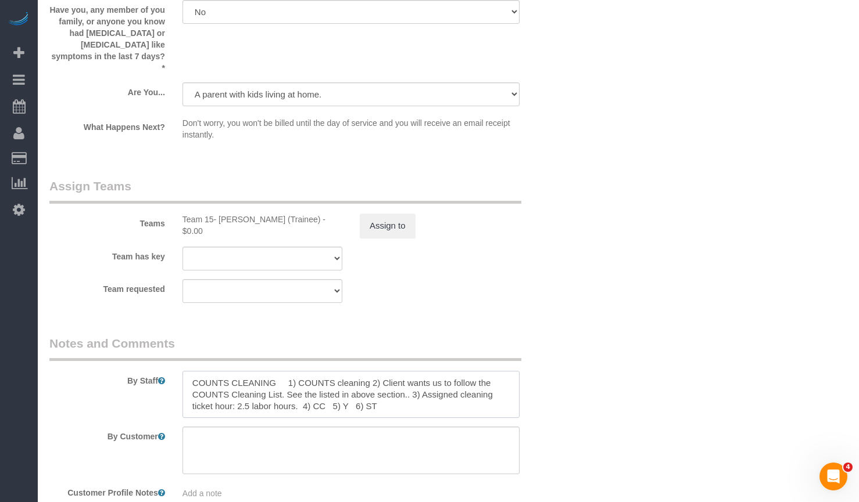
drag, startPoint x: 336, startPoint y: 381, endPoint x: 343, endPoint y: 405, distance: 25.4
click at [337, 381] on textarea at bounding box center [350, 395] width 337 height 48
paste textarea "See priority listed in above section."
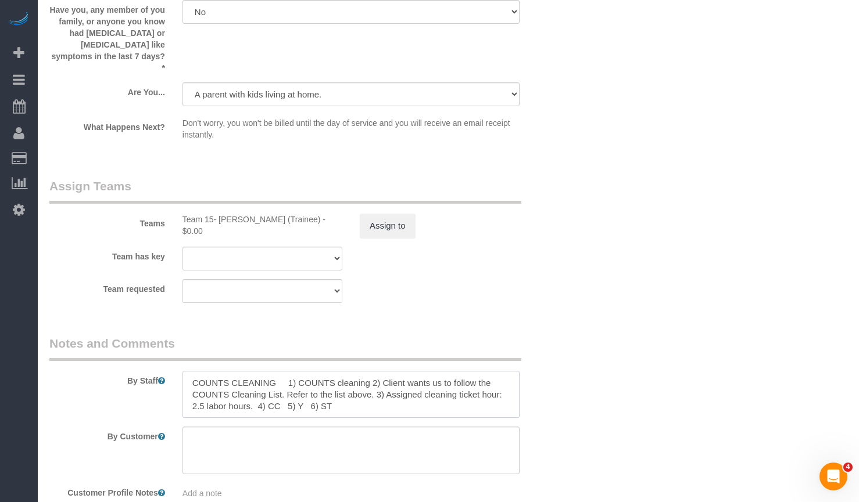
click at [297, 383] on textarea at bounding box center [350, 395] width 337 height 48
click at [354, 392] on textarea at bounding box center [350, 395] width 337 height 48
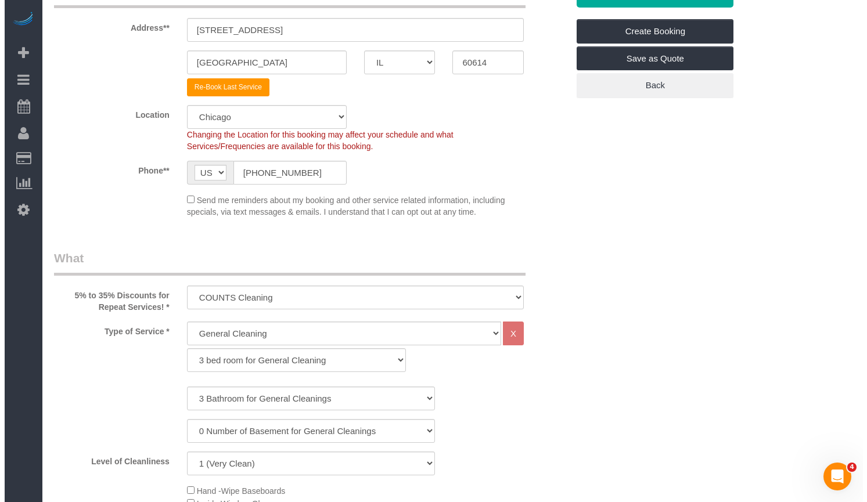
scroll to position [0, 0]
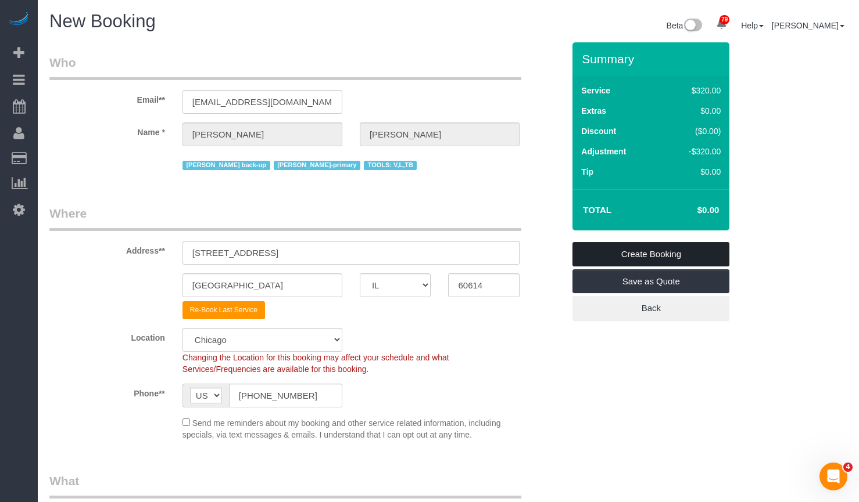
type textarea "COUNTS CLEANING 1) COUNTS cleaning 2) Client wants us to follow the COUNTS Clea…"
click at [684, 255] on link "Create Booking" at bounding box center [650, 254] width 157 height 24
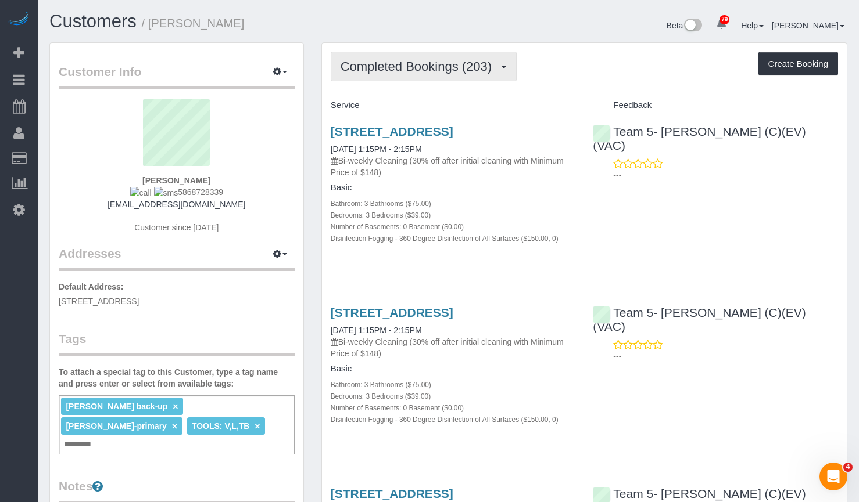
click at [426, 55] on button "Completed Bookings (203)" at bounding box center [424, 67] width 186 height 30
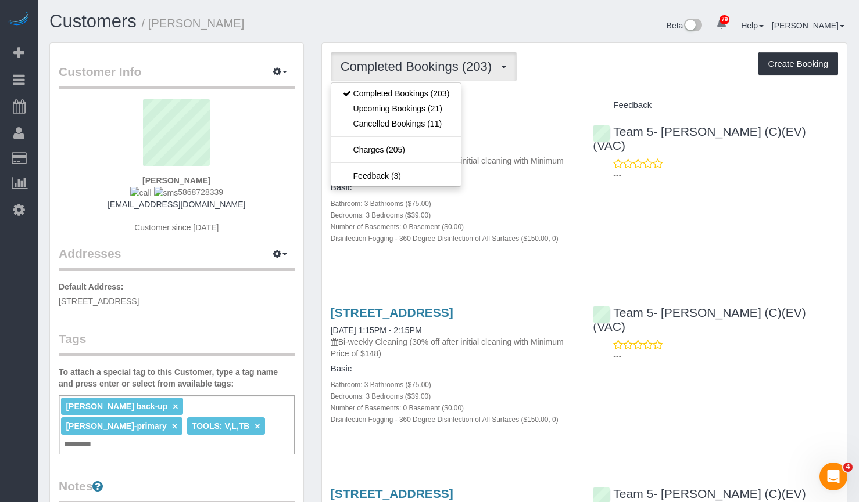
click at [422, 25] on h1 "Customers / Meghan Edmundson" at bounding box center [244, 22] width 390 height 20
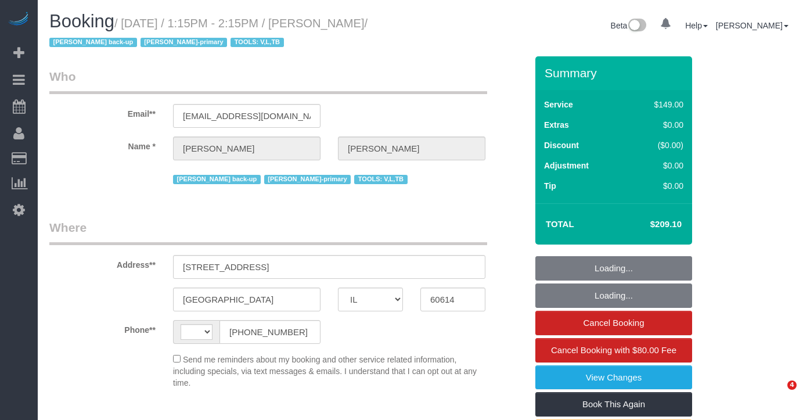
select select "IL"
select select "string:[GEOGRAPHIC_DATA]"
select select "object:830"
select select "string:fspay-37b88b62-ff14-4a72-a300-7e988234f76d"
select select "3"
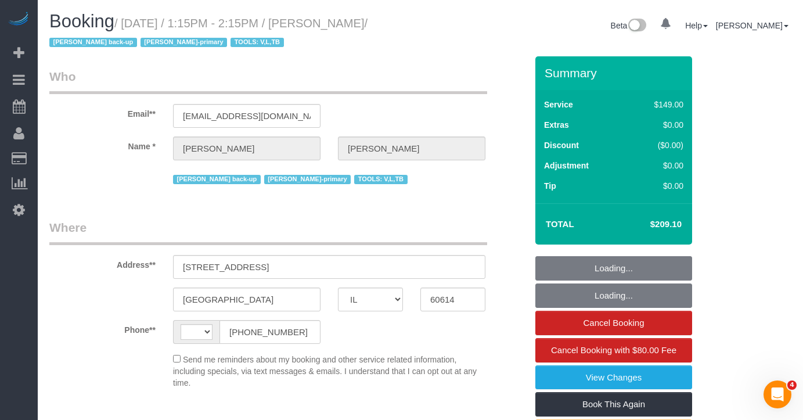
select select "3"
select select "number:1"
select select "number:66"
select select "number:139"
select select "number:104"
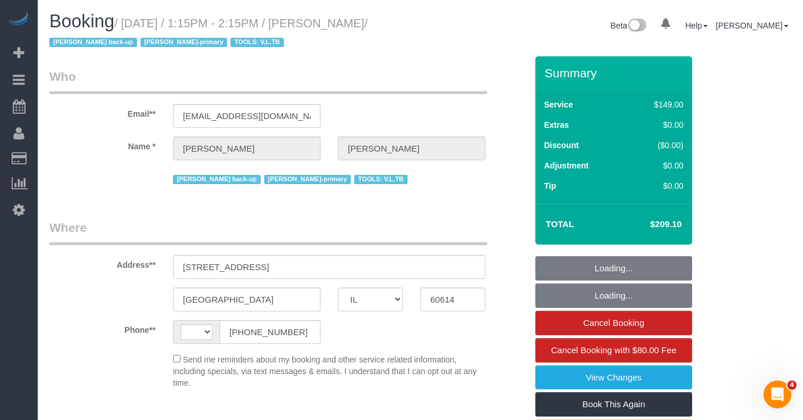
select select "number:98"
select select "number:141"
select select "number:143"
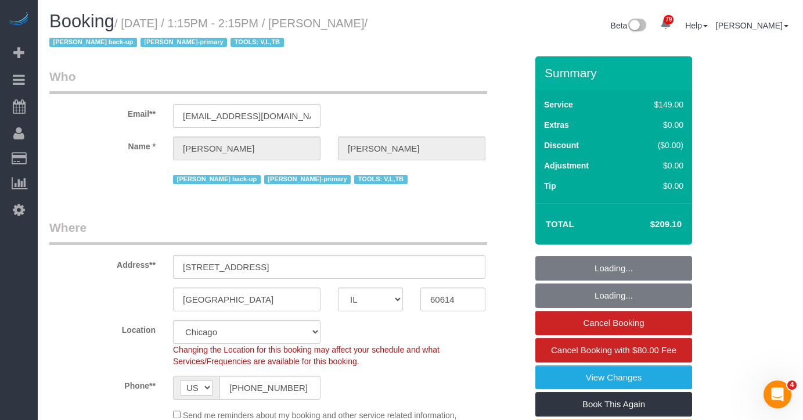
select select "object:1318"
select select "3"
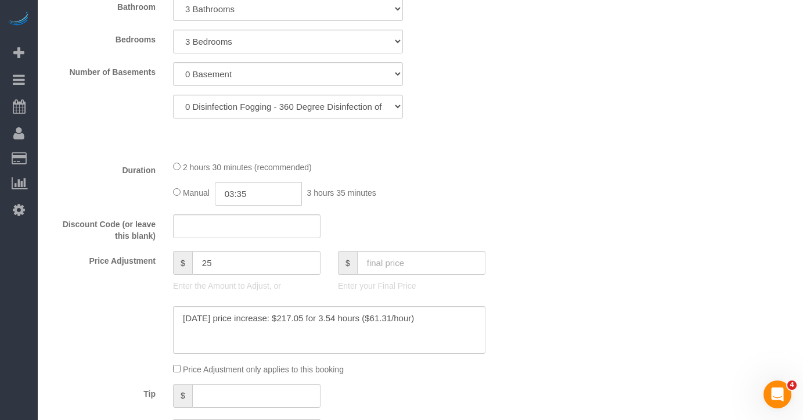
scroll to position [697, 0]
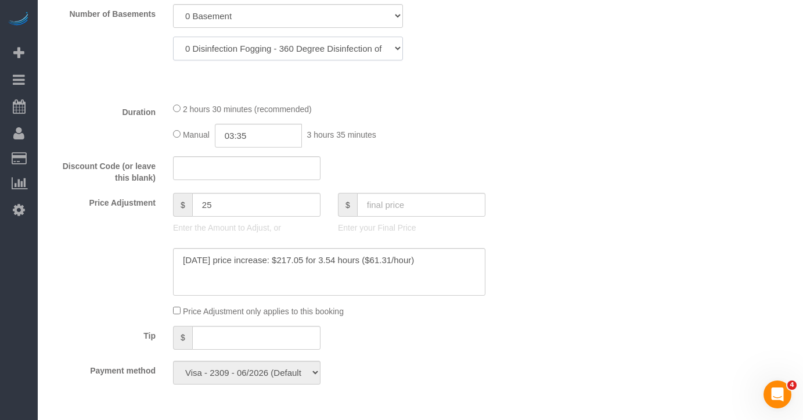
click at [394, 52] on select "0 Disinfection Fogging - 360 Degree Disinfection of All Surfaces 1 Disinfection…" at bounding box center [288, 49] width 230 height 24
click at [489, 56] on div "0 Disinfection Fogging - 360 Degree Disinfection of All Surfaces 1 Disinfection…" at bounding box center [288, 49] width 495 height 24
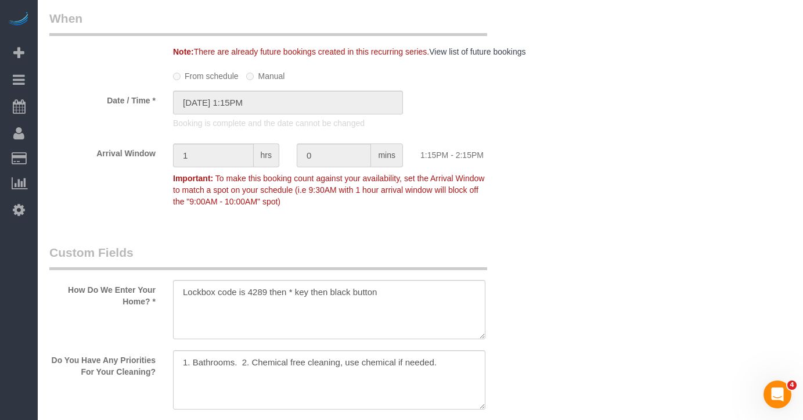
scroll to position [1220, 0]
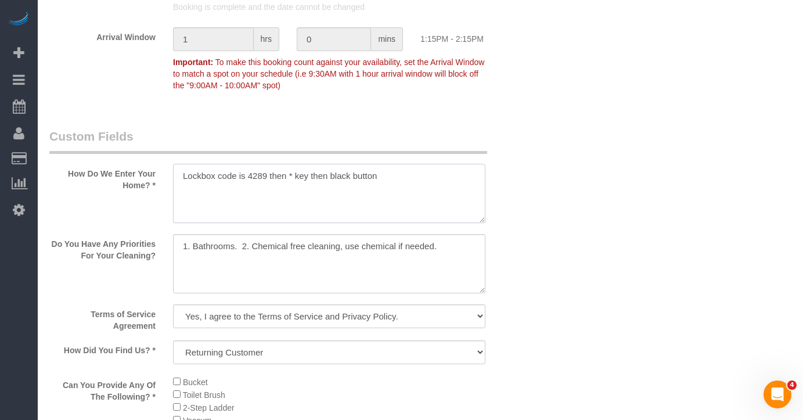
drag, startPoint x: 420, startPoint y: 192, endPoint x: 134, endPoint y: 182, distance: 286.5
click at [134, 182] on div "How Do We Enter Your Home? *" at bounding box center [288, 177] width 495 height 98
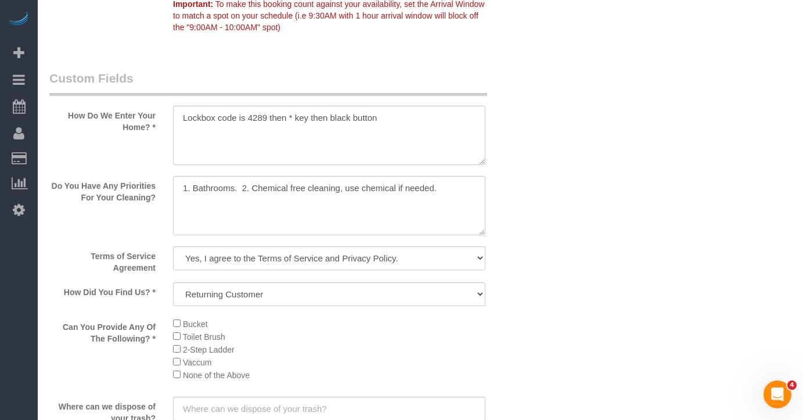
drag, startPoint x: 595, startPoint y: 312, endPoint x: 553, endPoint y: 296, distance: 44.9
click at [595, 310] on div "Who Email** meegsedmunds@hotmail.com Name * Meghan Edmundson Ariana back-up Lig…" at bounding box center [420, 85] width 742 height 2615
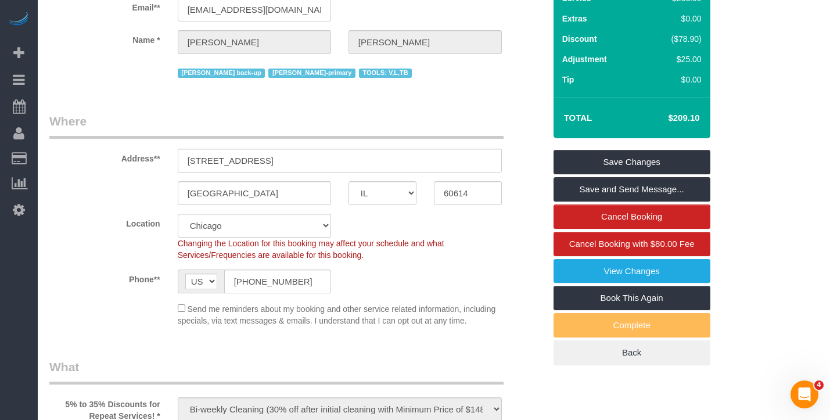
scroll to position [0, 0]
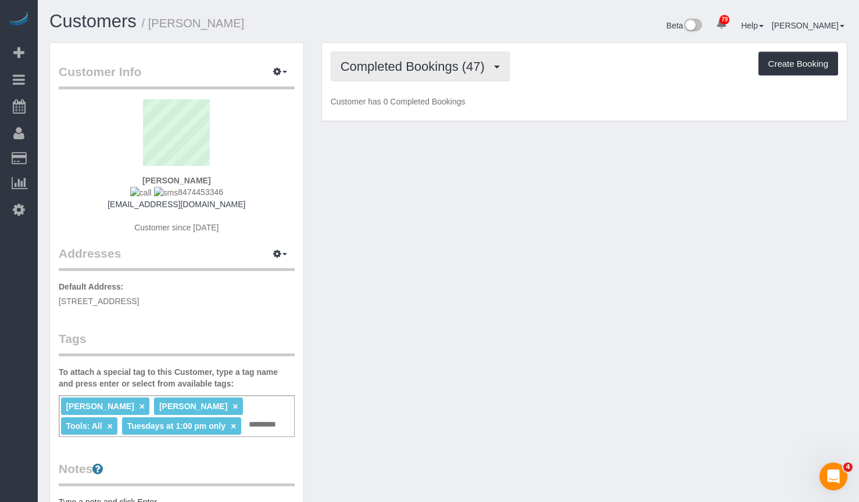
click at [404, 73] on span "Completed Bookings (47)" at bounding box center [415, 66] width 150 height 15
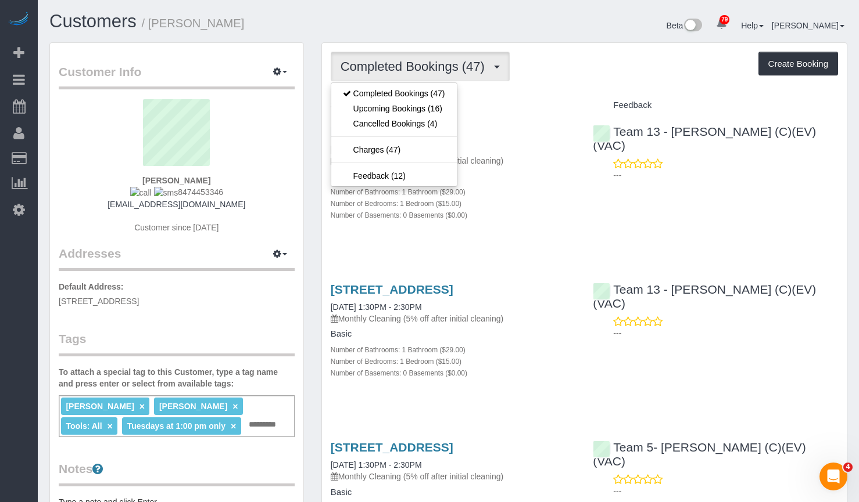
click at [361, 19] on h1 "Customers / [PERSON_NAME]" at bounding box center [244, 22] width 390 height 20
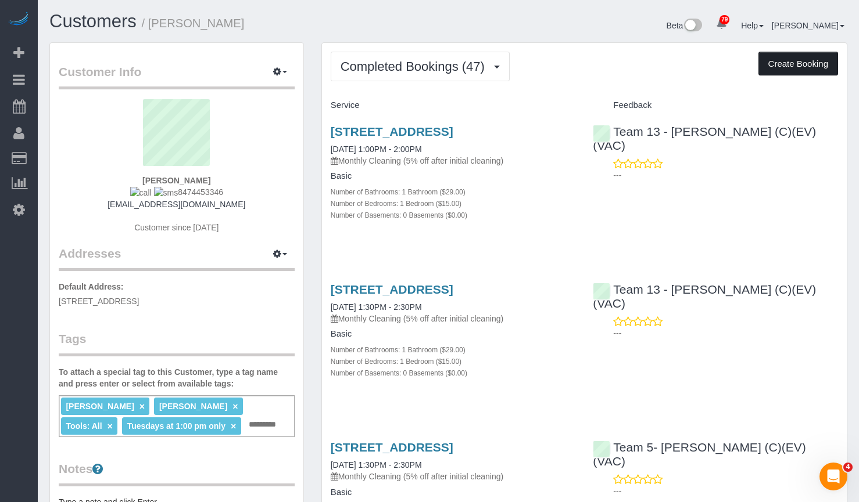
click at [789, 64] on button "Create Booking" at bounding box center [798, 64] width 80 height 24
select select "IL"
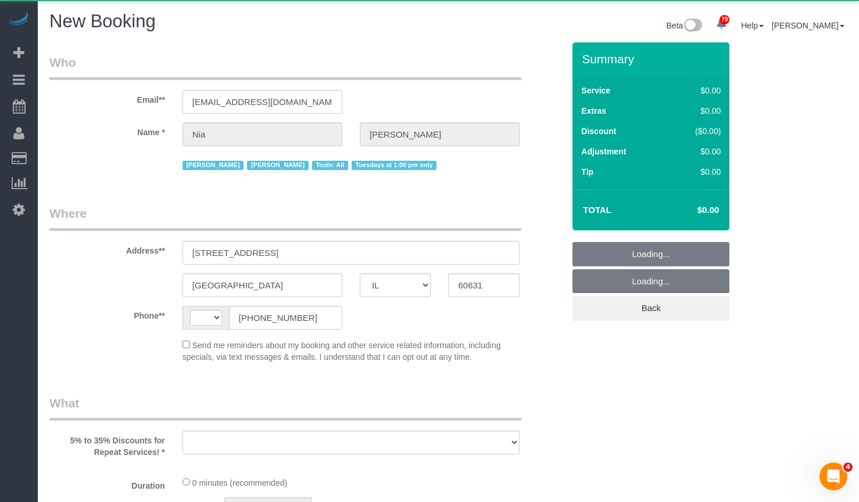
select select "string:[GEOGRAPHIC_DATA]"
select select "object:2398"
select select "string:fspay-e82a284e-5816-4b32-8879-c3244b12b479"
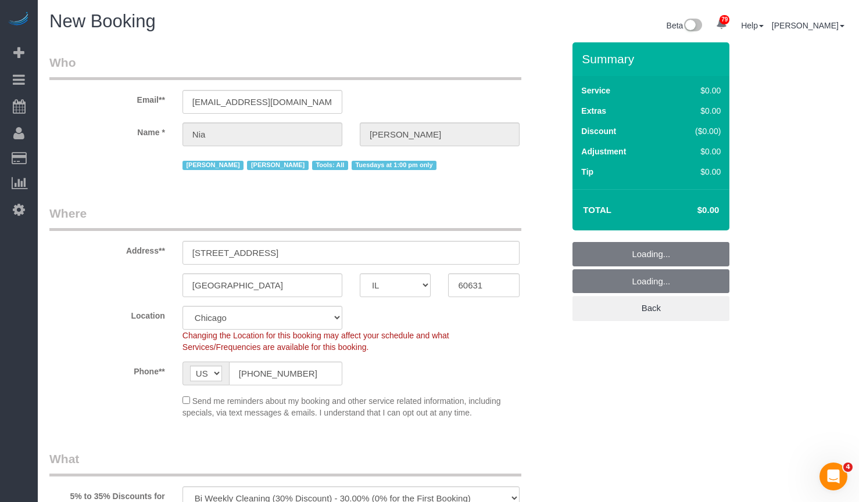
scroll to position [58, 0]
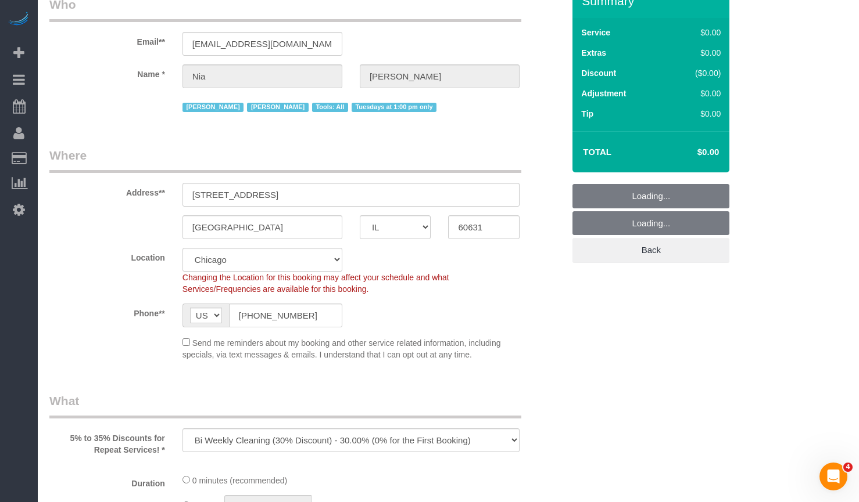
select select "512"
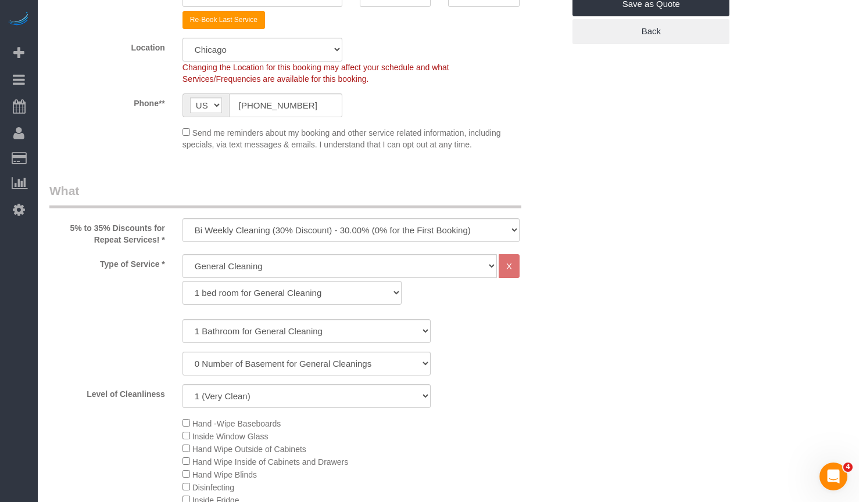
scroll to position [349, 0]
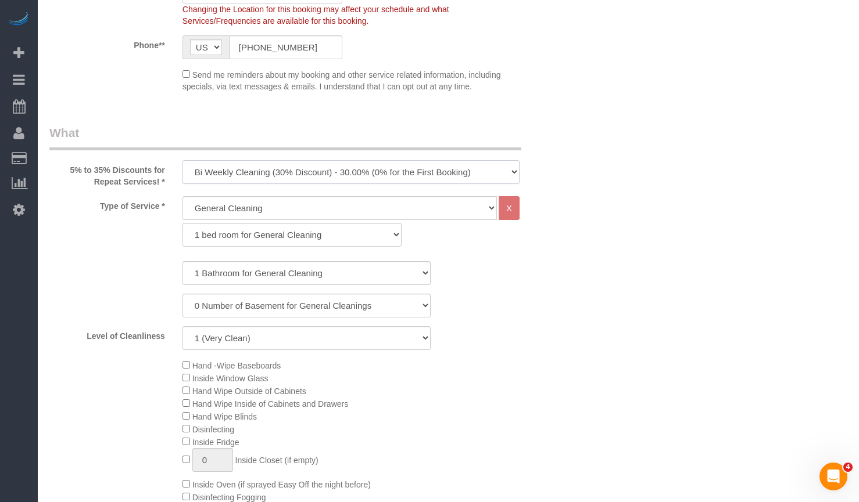
click at [261, 161] on select "One Time Cleaning Weekly Cleaning (35% Discount) - 35.00% (0% for the First Boo…" at bounding box center [350, 172] width 337 height 24
select select "object:2716"
click at [182, 160] on select "One Time Cleaning Weekly Cleaning (35% Discount) - 35.00% (0% for the First Boo…" at bounding box center [350, 172] width 337 height 24
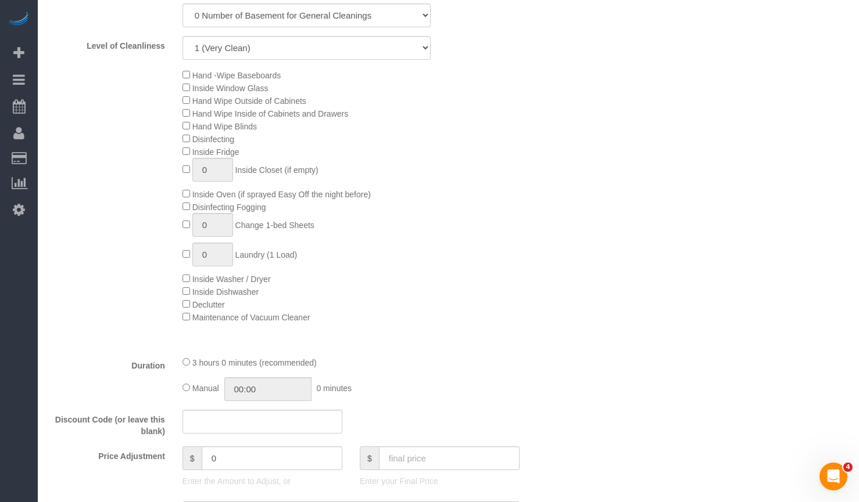
scroll to position [755, 0]
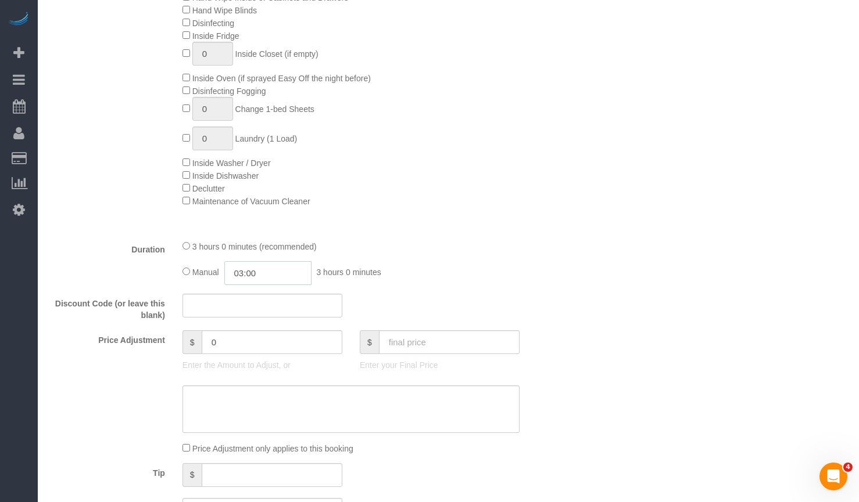
click at [193, 274] on div "Manual 03:00 3 hours 0 minutes" at bounding box center [350, 273] width 337 height 24
type input "02:30"
click at [510, 225] on div "Type of Service * General Cleaning Deep Cleaning Move-in / Move-out Cleaning CO…" at bounding box center [306, 10] width 514 height 441
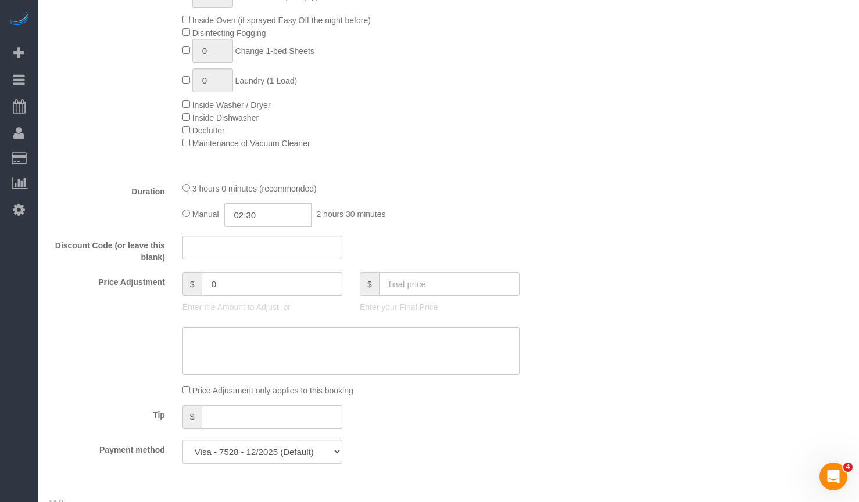
scroll to position [871, 0]
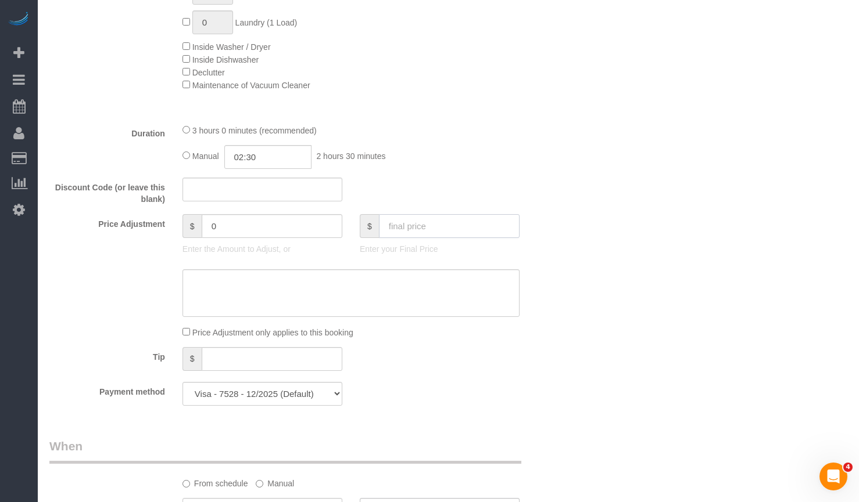
click at [417, 227] on input "text" at bounding box center [449, 226] width 141 height 24
type input "0"
click at [602, 203] on div "Who Email** [EMAIL_ADDRESS][DOMAIN_NAME] Name * [PERSON_NAME] Ariana BUP [PERSO…" at bounding box center [448, 375] width 798 height 2408
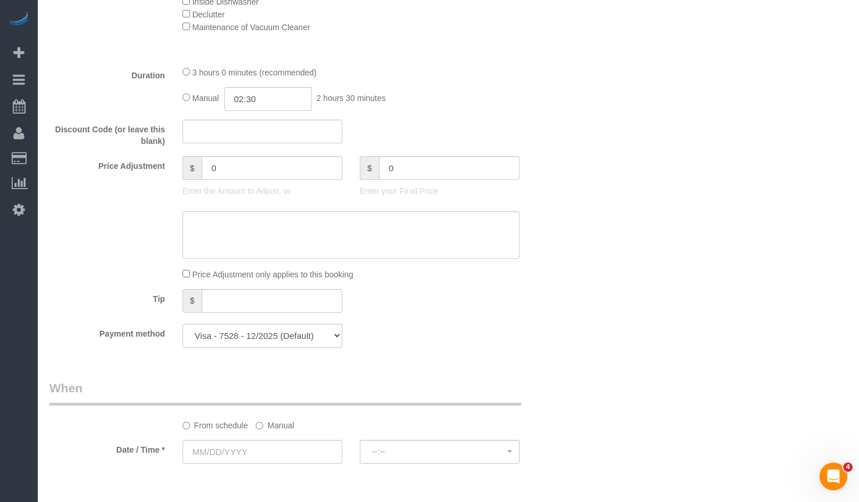
type input "-242"
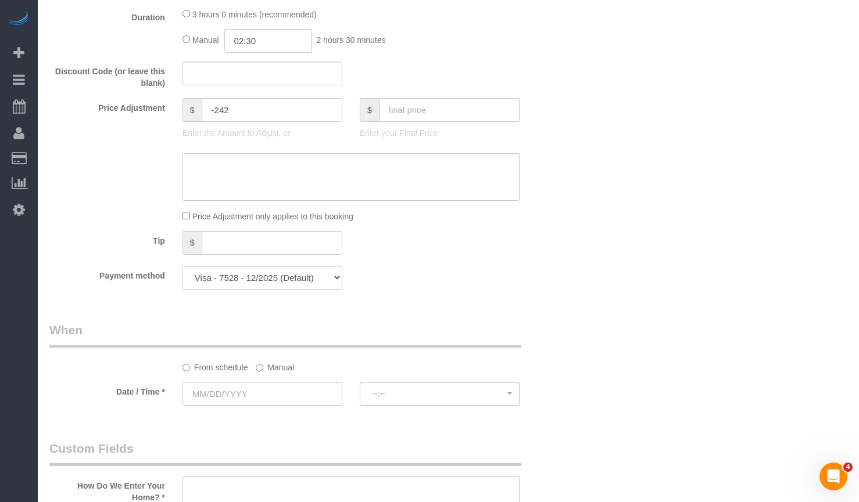
scroll to position [1046, 0]
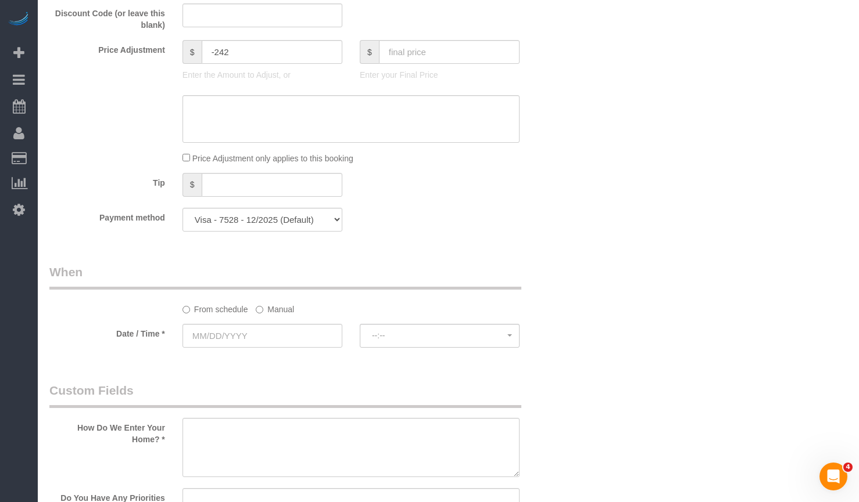
click at [273, 313] on label "Manual" at bounding box center [275, 308] width 38 height 16
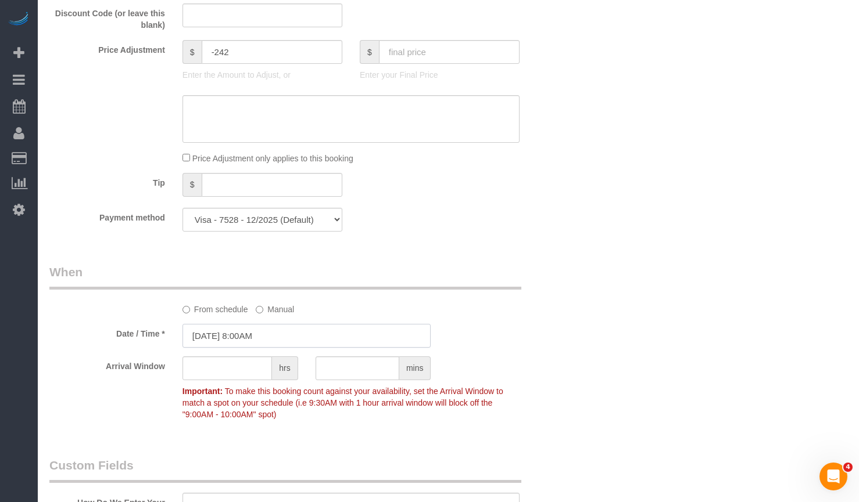
click at [238, 332] on input "[DATE] 8:00AM" at bounding box center [306, 336] width 249 height 24
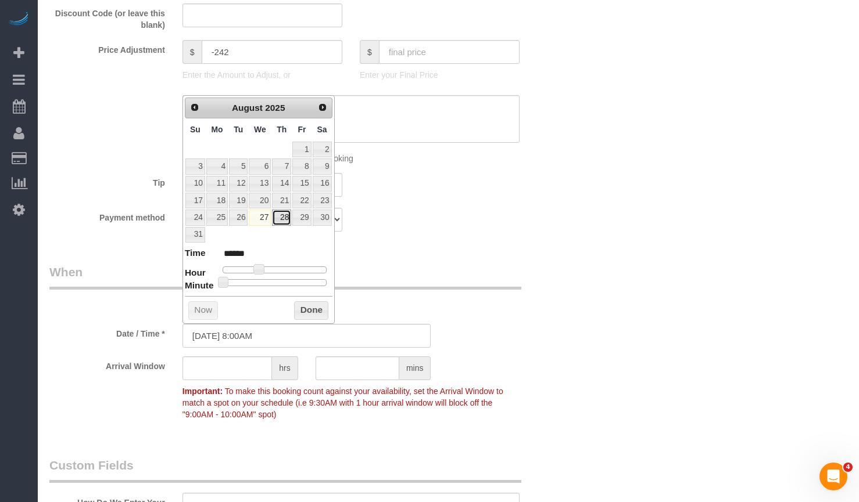
click at [289, 221] on link "28" at bounding box center [281, 218] width 19 height 16
type input "[DATE] 8:00AM"
drag, startPoint x: 303, startPoint y: 310, endPoint x: 245, endPoint y: 377, distance: 88.5
click at [303, 311] on button "Done" at bounding box center [311, 310] width 34 height 19
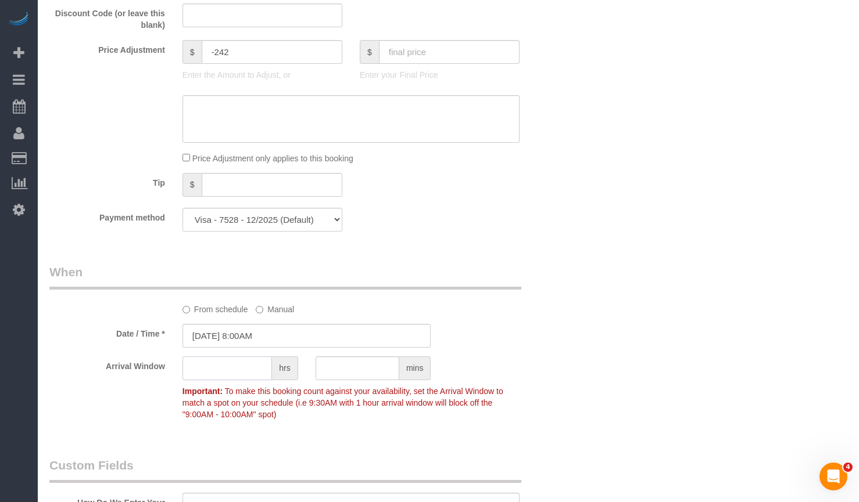
click at [242, 379] on input "text" at bounding box center [226, 369] width 89 height 24
type input "1"
click at [659, 326] on div "Who Email** [EMAIL_ADDRESS][DOMAIN_NAME] Name * [PERSON_NAME] Ariana BUP [PERSO…" at bounding box center [448, 238] width 798 height 2483
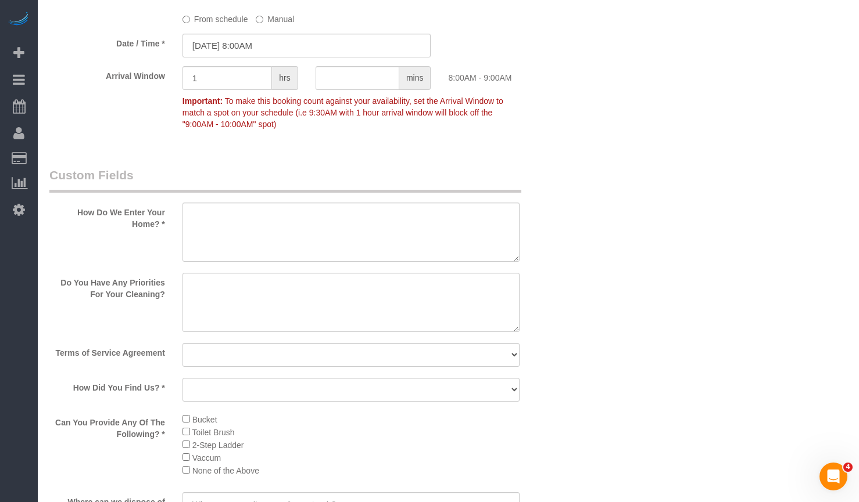
scroll to position [1394, 0]
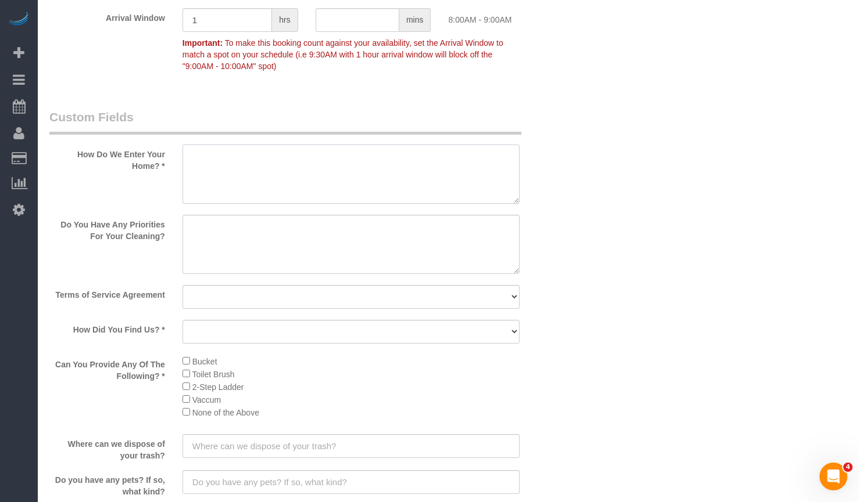
click at [350, 183] on textarea at bounding box center [350, 174] width 337 height 59
drag, startPoint x: 287, startPoint y: 172, endPoint x: 337, endPoint y: 174, distance: 50.6
click at [287, 172] on textarea at bounding box center [350, 174] width 337 height 59
paste textarea "Back door labeled 65. Call client upon arrival. FOR PARKING: "Parking instructi…"
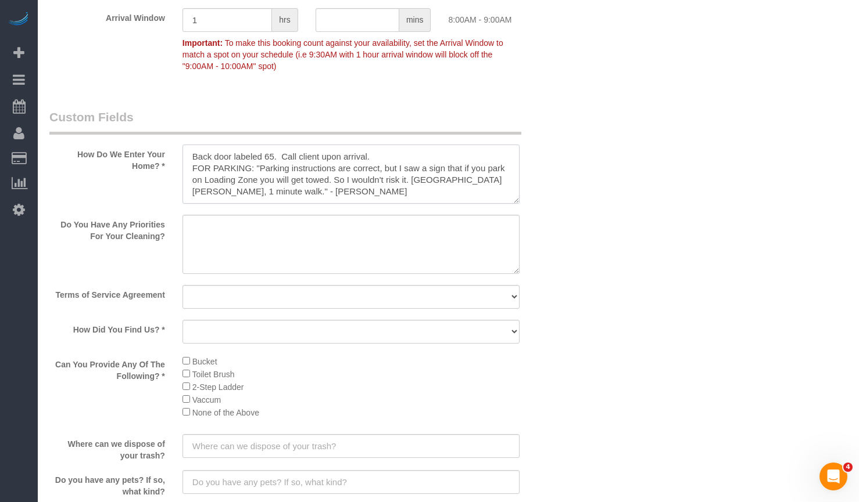
type textarea "Back door labeled 65. Call client upon arrival. FOR PARKING: "Parking instructi…"
click at [240, 229] on textarea at bounding box center [350, 244] width 337 height 59
paste textarea "Bathroom, Kitchen, floors, and dusting are priorities! If there's extra time, c…"
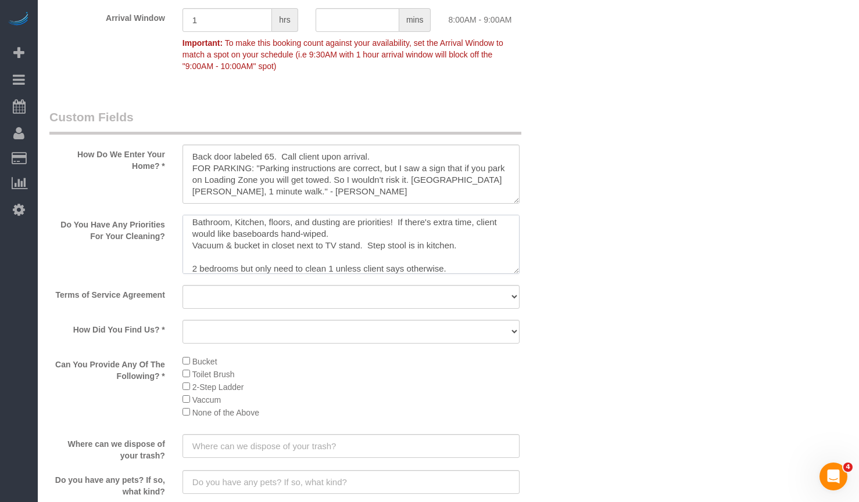
scroll to position [0, 0]
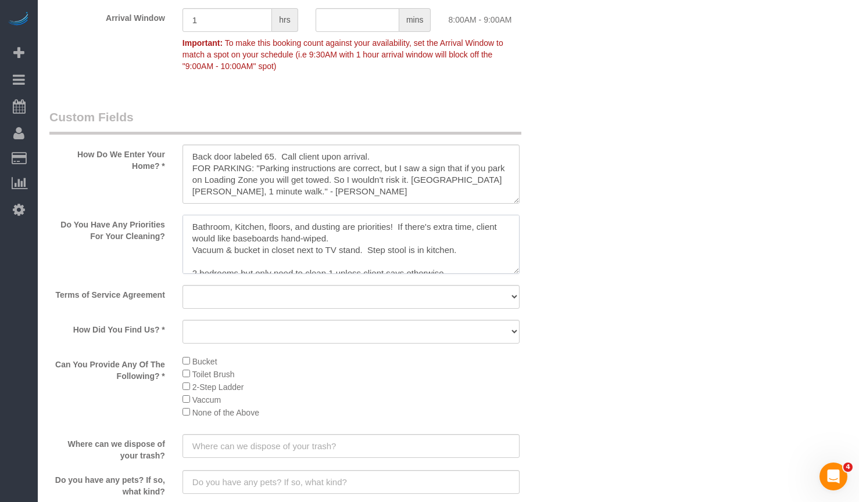
click at [194, 229] on textarea at bounding box center [350, 244] width 337 height 59
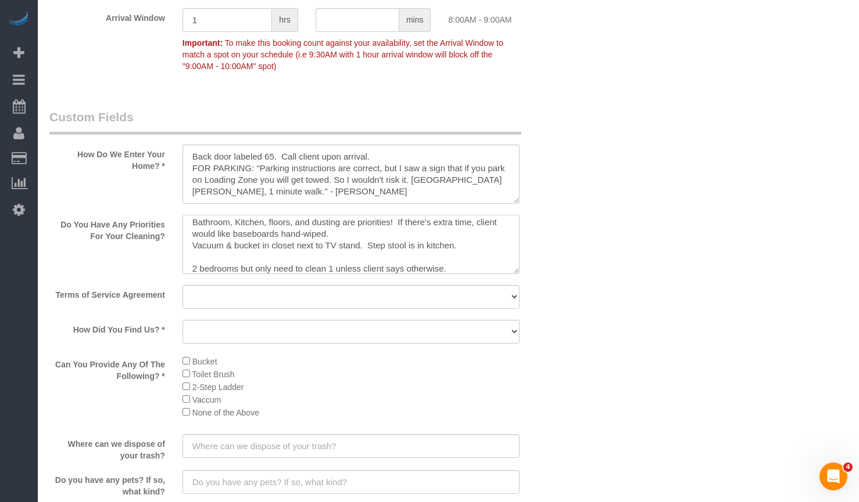
click at [222, 228] on textarea at bounding box center [350, 244] width 337 height 59
click at [284, 223] on textarea at bounding box center [350, 244] width 337 height 59
paste textarea "COUNTS Cleaning Tasks: Under: -Under bed -Under furniture -Under cabinets -Unde…"
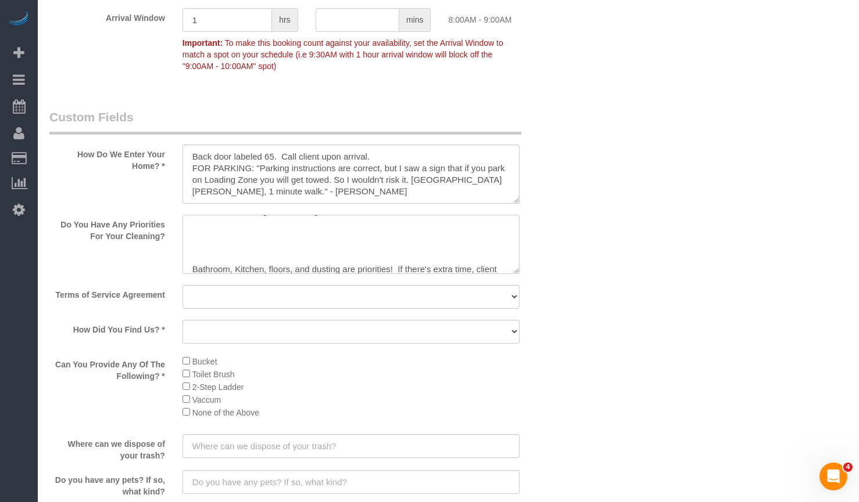
scroll to position [340, 0]
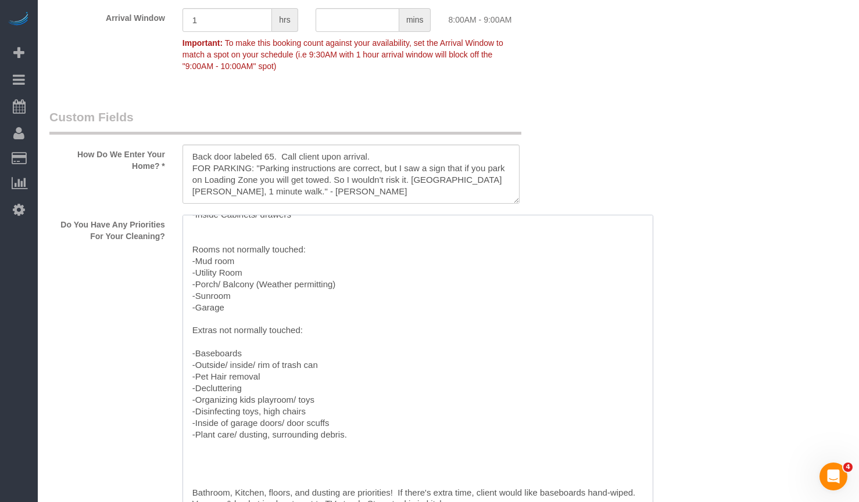
drag, startPoint x: 516, startPoint y: 271, endPoint x: 634, endPoint y: 462, distance: 224.1
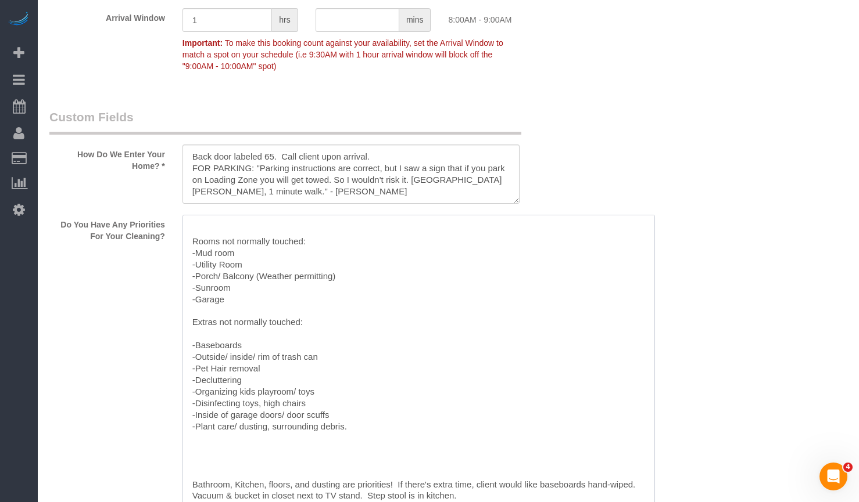
scroll to position [1626, 0]
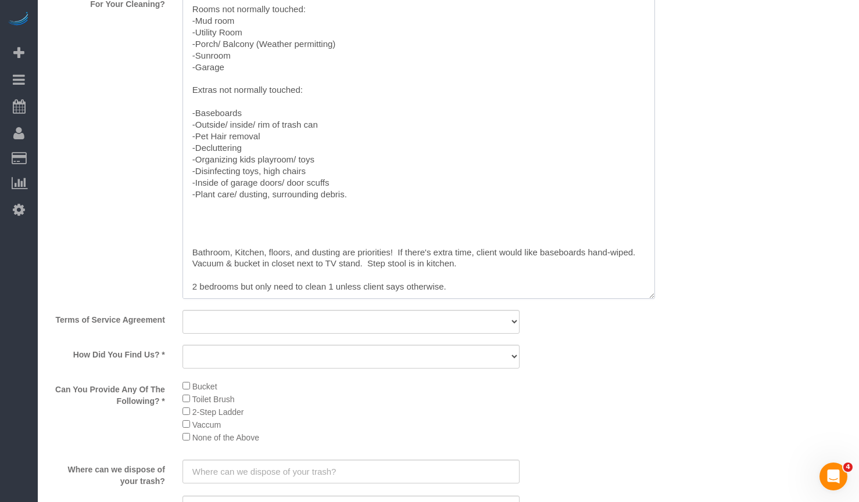
click at [230, 239] on textarea at bounding box center [418, 141] width 472 height 317
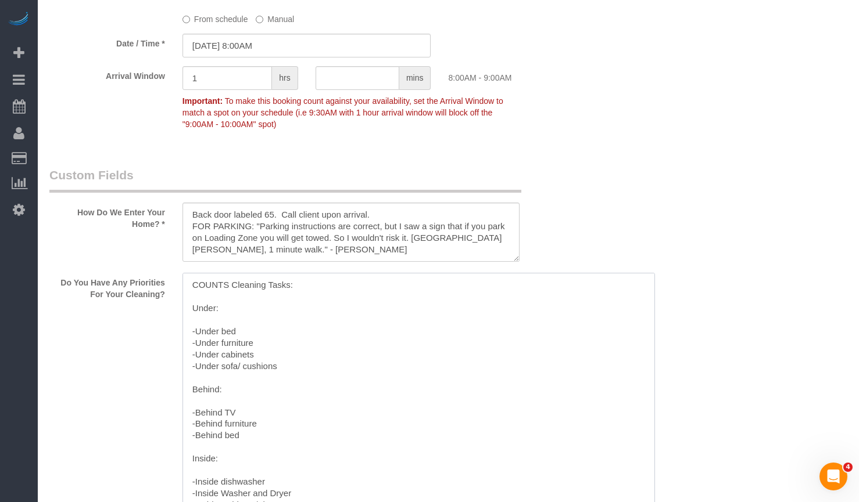
scroll to position [1220, 0]
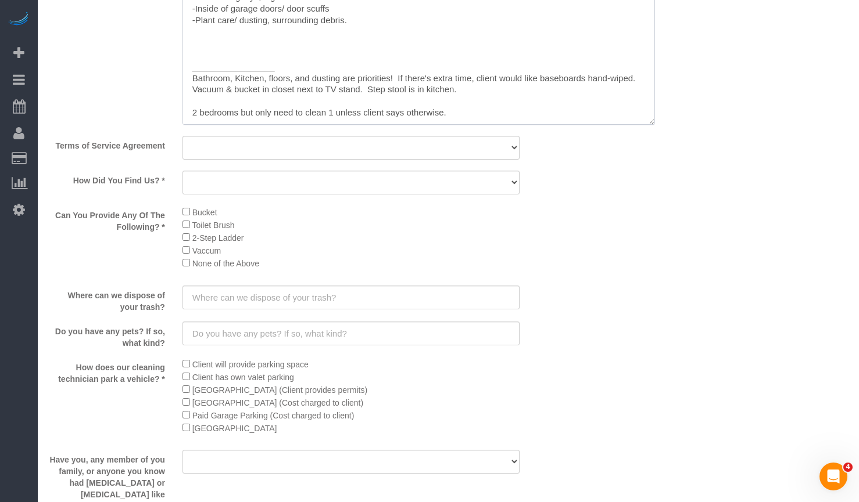
scroll to position [1917, 0]
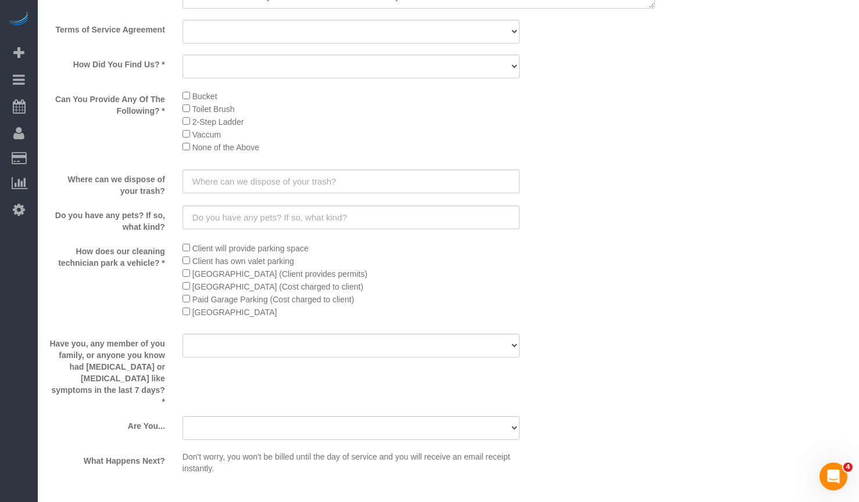
type textarea "**[DATE] Visit - COUNTS Cleaning Tasks: Under: -Under bed -Under furniture -Und…"
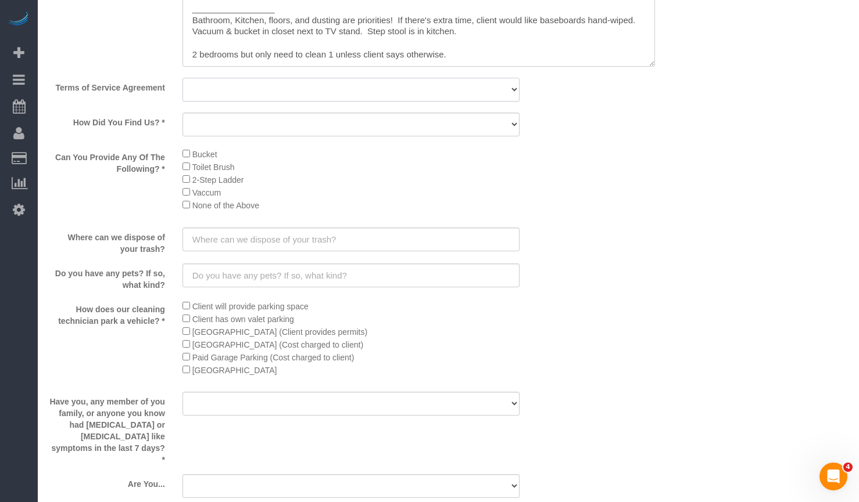
drag, startPoint x: 211, startPoint y: 91, endPoint x: 210, endPoint y: 101, distance: 10.5
click at [211, 91] on select "Yes, I agree to the Terms of Service and Privacy Policy. No. I disagree with th…" at bounding box center [350, 90] width 337 height 24
select select "number:1"
click at [182, 78] on select "Yes, I agree to the Terms of Service and Privacy Policy. No. I disagree with th…" at bounding box center [350, 90] width 337 height 24
click at [218, 124] on select "Yelp Google Facebook Pinterest Alternative Social Media SMS Message Email Best …" at bounding box center [350, 125] width 337 height 24
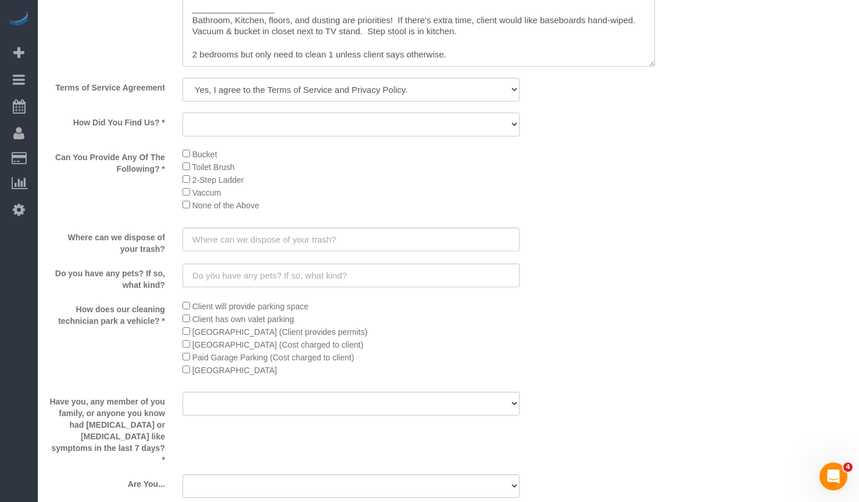
select select "number:66"
click at [182, 113] on select "Yelp Google Facebook Pinterest Alternative Social Media SMS Message Email Best …" at bounding box center [350, 125] width 337 height 24
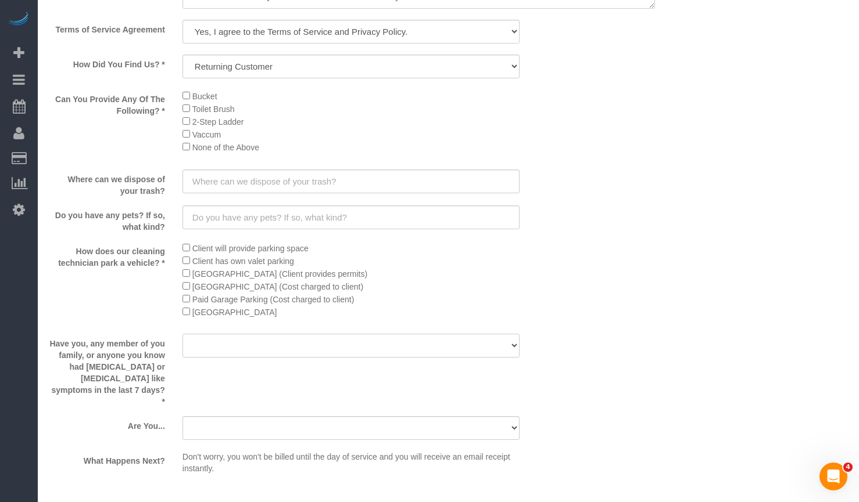
click at [310, 343] on select "Yes No" at bounding box center [350, 346] width 337 height 24
select select "number:139"
click at [182, 334] on select "Yes No" at bounding box center [350, 346] width 337 height 24
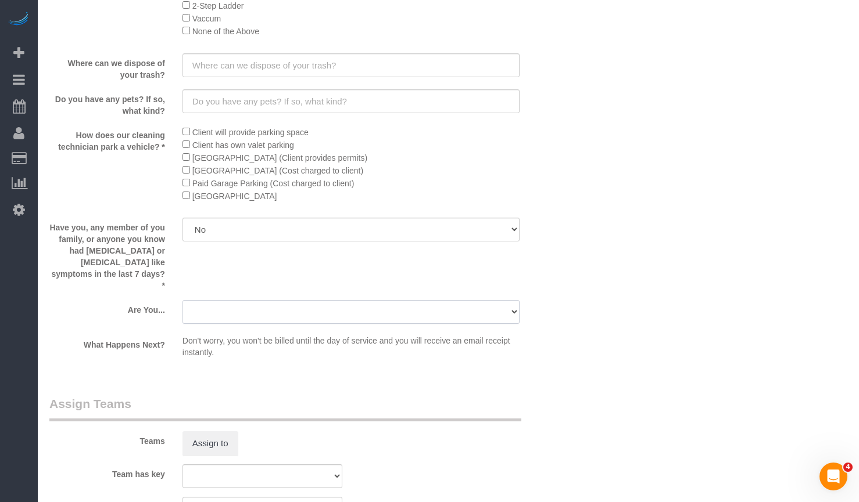
click at [352, 300] on select "A parent with kids living at home. A parent with kids out of home. A person loo…" at bounding box center [350, 312] width 337 height 24
select select "number:106"
click at [182, 300] on select "A parent with kids living at home. A parent with kids out of home. A person loo…" at bounding box center [350, 312] width 337 height 24
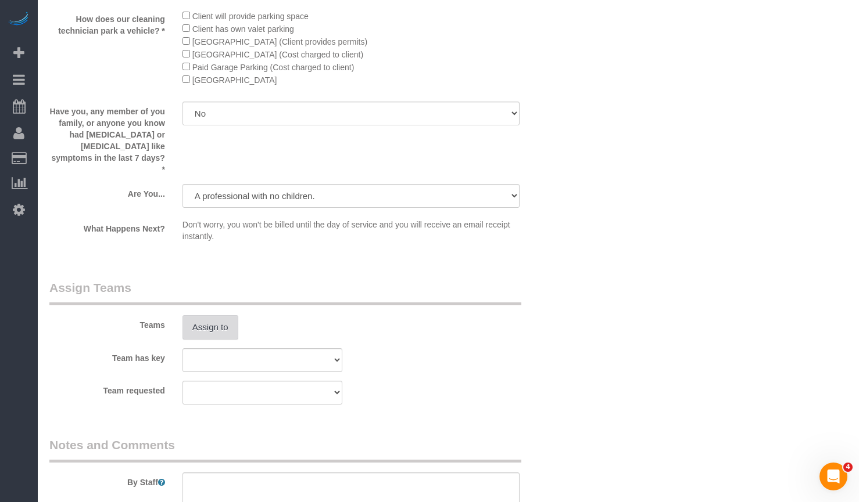
click at [211, 315] on button "Assign to" at bounding box center [210, 327] width 56 height 24
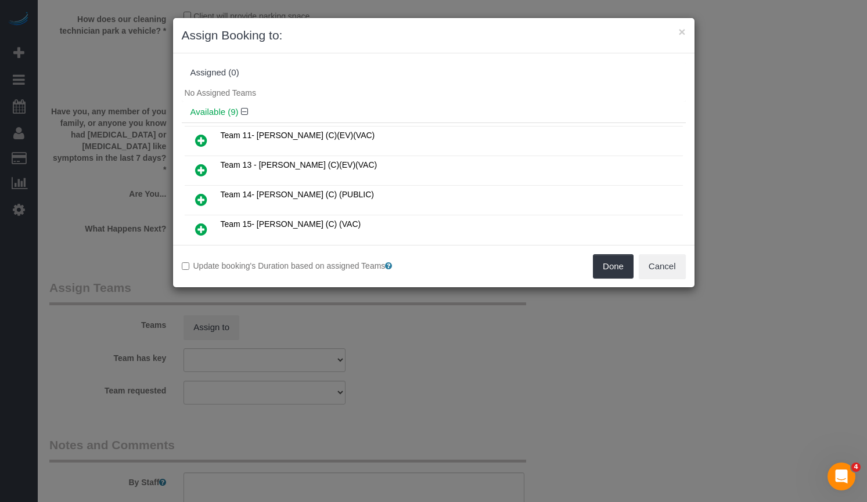
click at [203, 166] on icon at bounding box center [201, 170] width 12 height 14
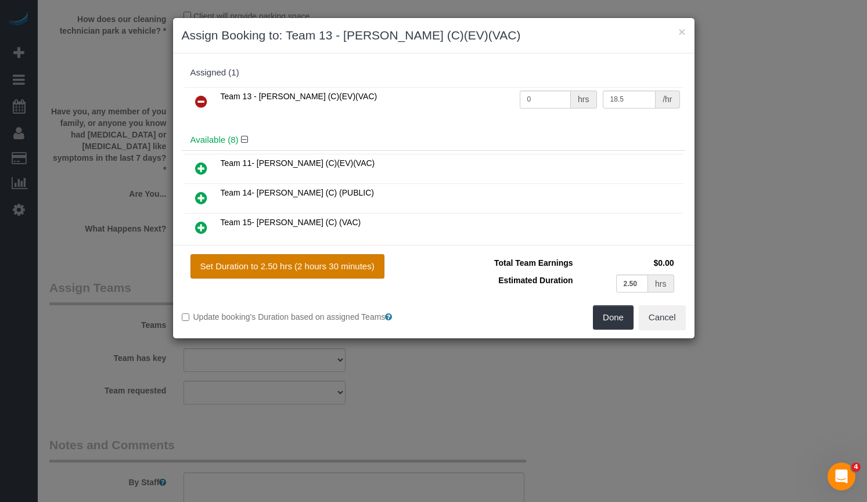
drag, startPoint x: 297, startPoint y: 270, endPoint x: 304, endPoint y: 271, distance: 7.1
click at [297, 270] on button "Set Duration to 2.50 hrs (2 hours 30 minutes)" at bounding box center [288, 266] width 194 height 24
type input "2.50"
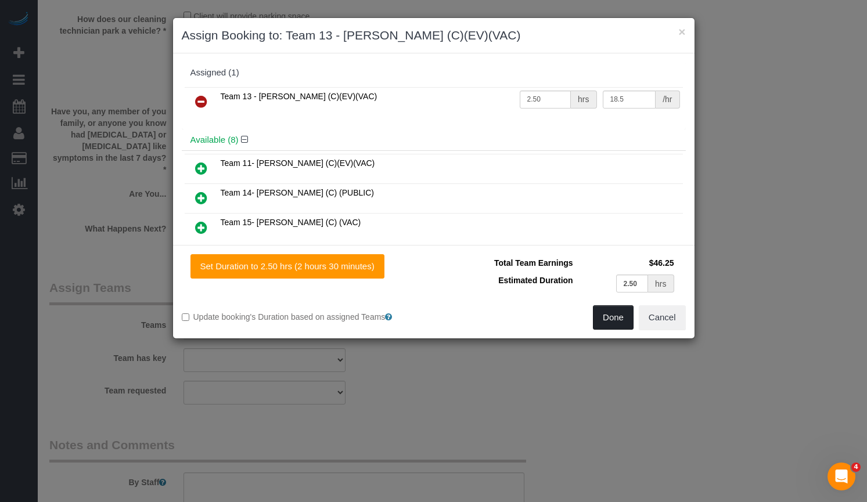
click at [609, 318] on button "Done" at bounding box center [613, 318] width 41 height 24
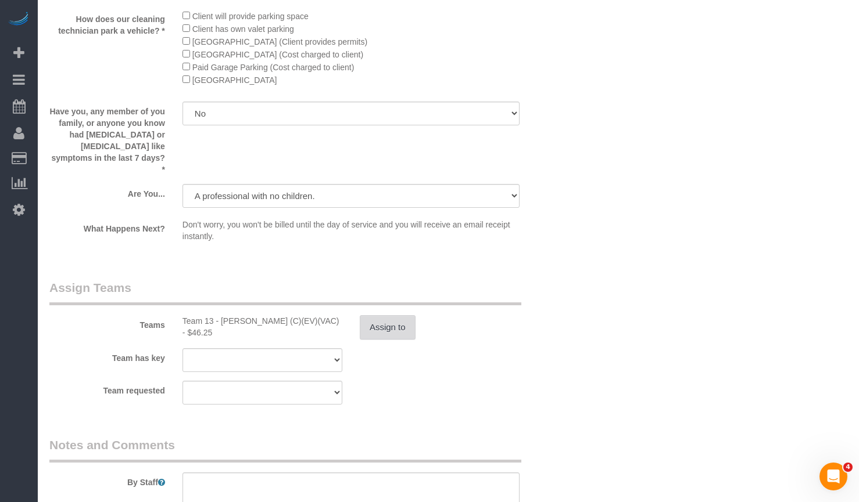
scroll to position [2309, 0]
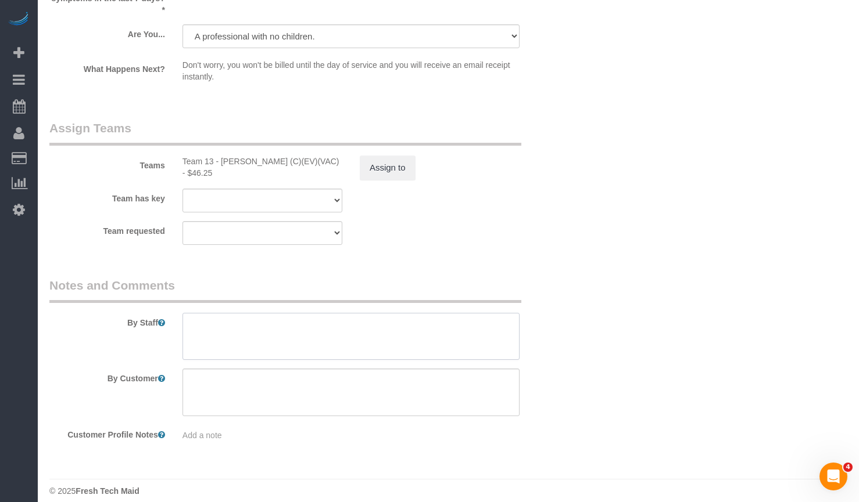
click at [339, 320] on textarea at bounding box center [350, 337] width 337 height 48
paste textarea "COUNTS CLEANING 1) COUNTS cleaning 2) Client wants us to follow the COUNTS Clea…"
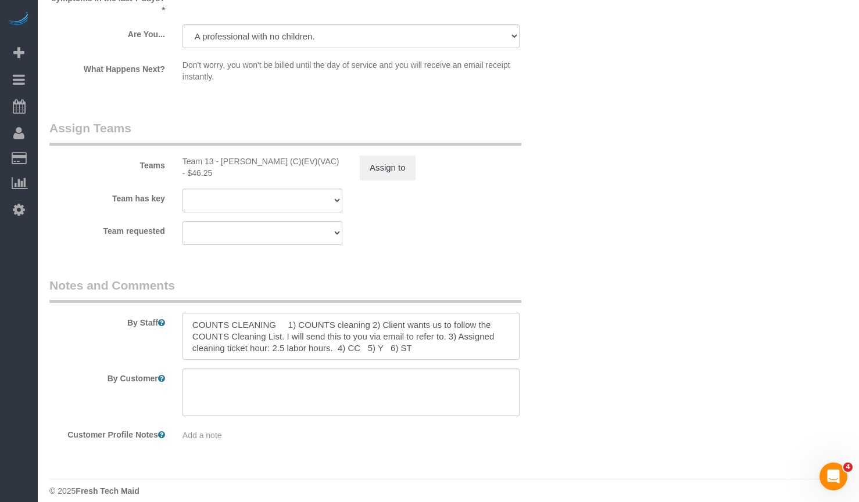
scroll to position [2251, 0]
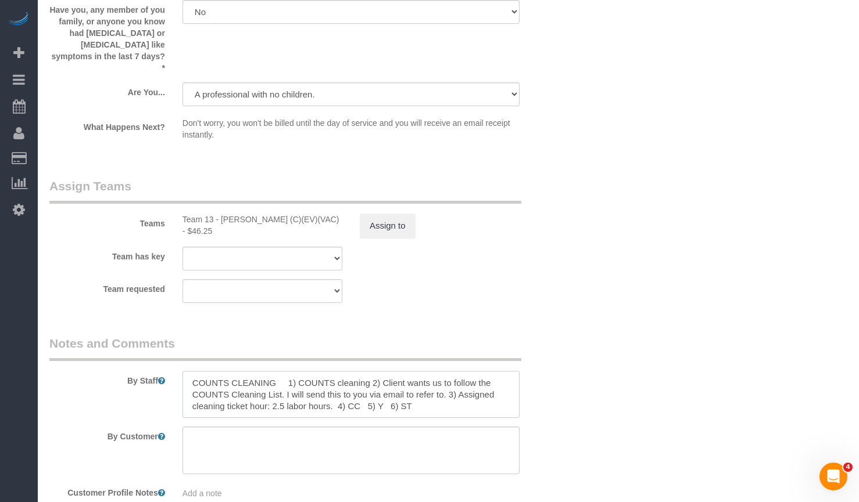
drag, startPoint x: 345, startPoint y: 388, endPoint x: 132, endPoint y: 322, distance: 223.1
click at [123, 335] on fieldset "Notes and Comments By Staff By Customer Customer Profile Notes Add a note" at bounding box center [306, 422] width 514 height 174
paste textarea "Refer to the list above"
click at [375, 393] on textarea at bounding box center [350, 395] width 337 height 48
paste textarea "Client may also share their own priorities, if time allows, please check in wit…"
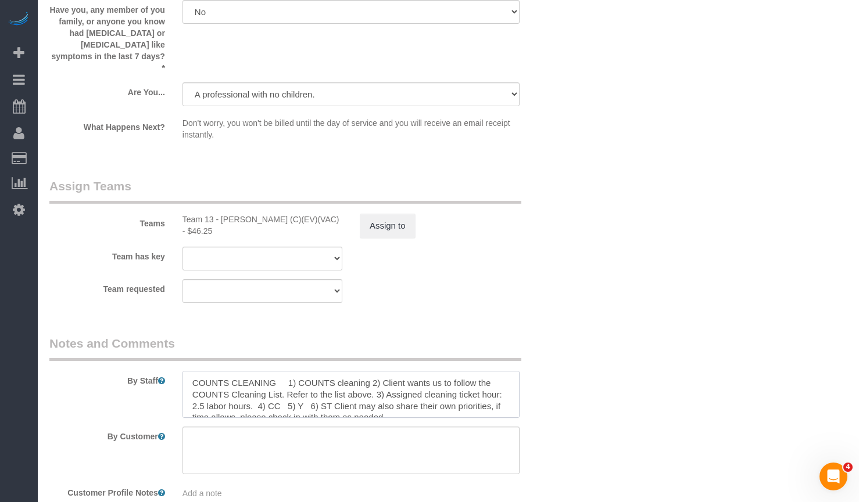
scroll to position [5, 0]
click at [332, 394] on textarea at bounding box center [350, 395] width 337 height 48
click at [252, 400] on textarea at bounding box center [350, 395] width 337 height 48
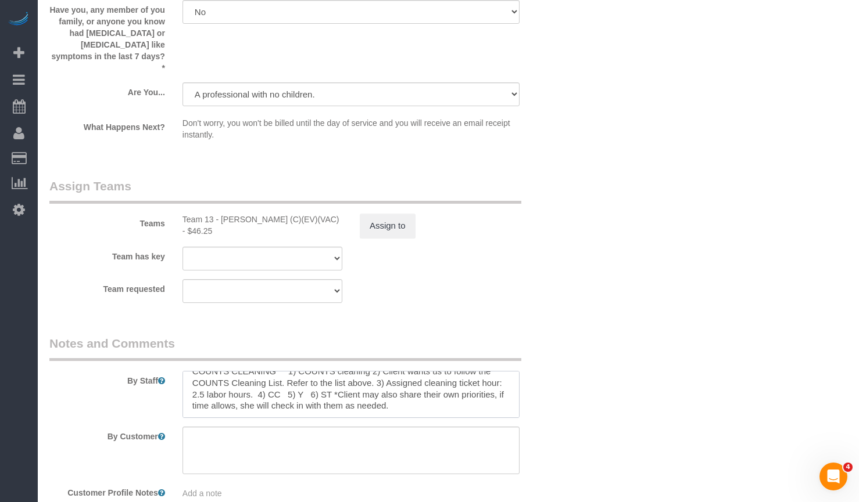
click at [309, 396] on textarea at bounding box center [350, 395] width 337 height 48
click at [324, 396] on textarea at bounding box center [350, 395] width 337 height 48
drag, startPoint x: 401, startPoint y: 396, endPoint x: 238, endPoint y: 400, distance: 163.9
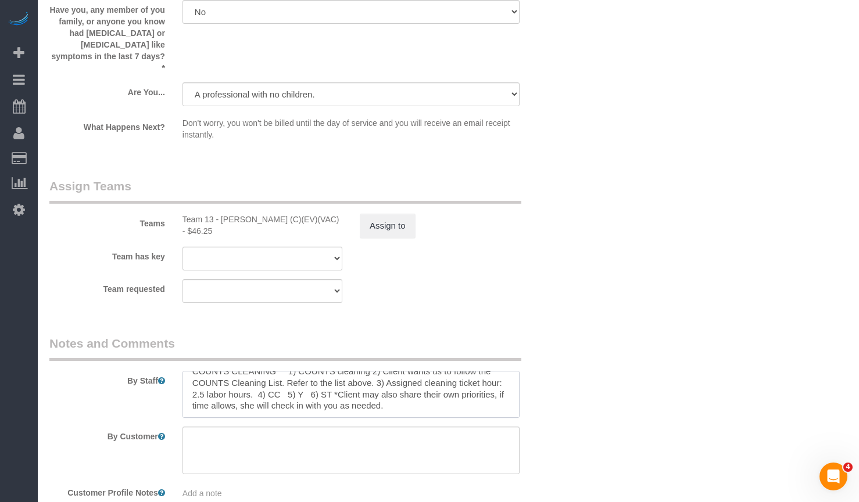
click at [238, 400] on textarea at bounding box center [350, 395] width 337 height 48
click at [419, 398] on textarea at bounding box center [350, 395] width 337 height 48
click at [415, 398] on textarea at bounding box center [350, 395] width 337 height 48
click at [277, 400] on textarea at bounding box center [350, 395] width 337 height 48
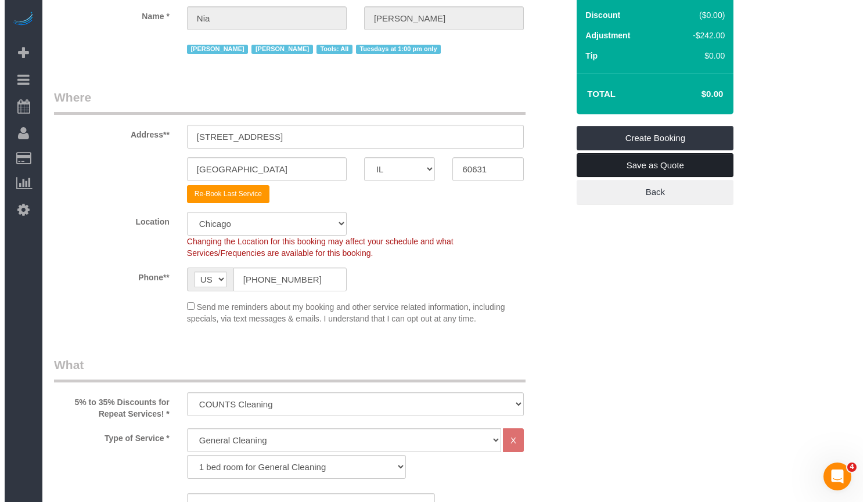
scroll to position [0, 0]
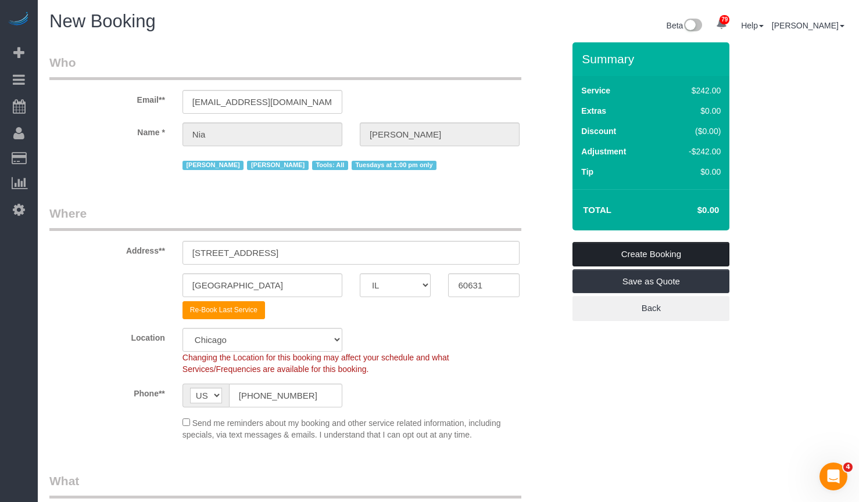
type textarea "COUNTS CLEANING 1) COUNTS cleaning 2) Client wants us to follow the COUNTS Clea…"
click at [648, 261] on link "Create Booking" at bounding box center [650, 254] width 157 height 24
